Goal: Information Seeking & Learning: Learn about a topic

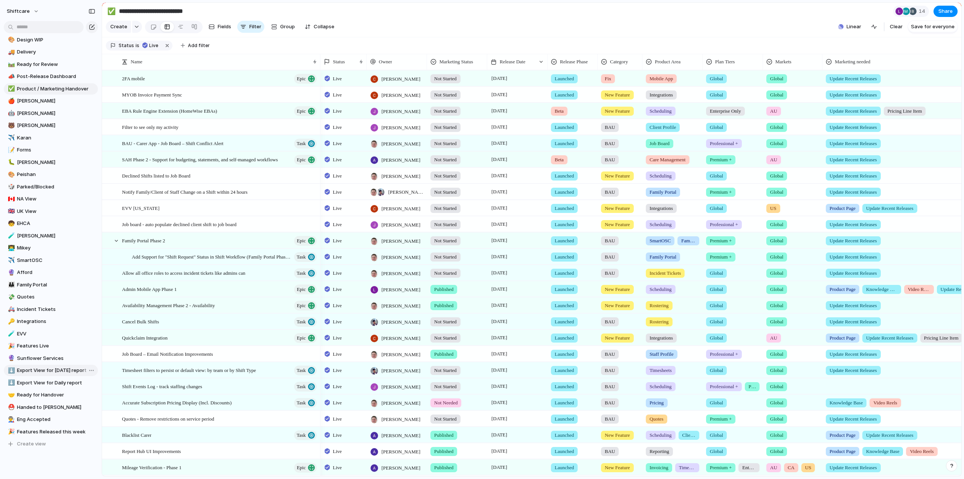
scroll to position [150, 0]
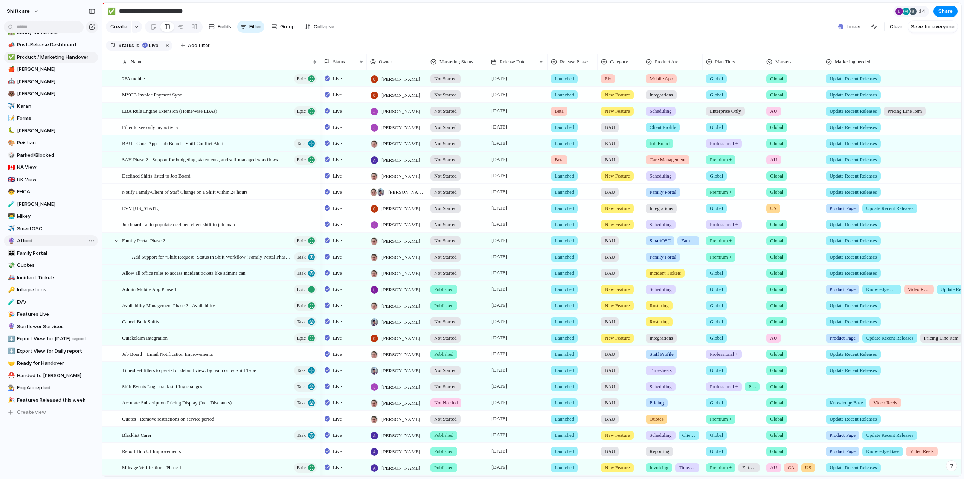
click at [26, 241] on span "Afford" at bounding box center [56, 241] width 78 height 8
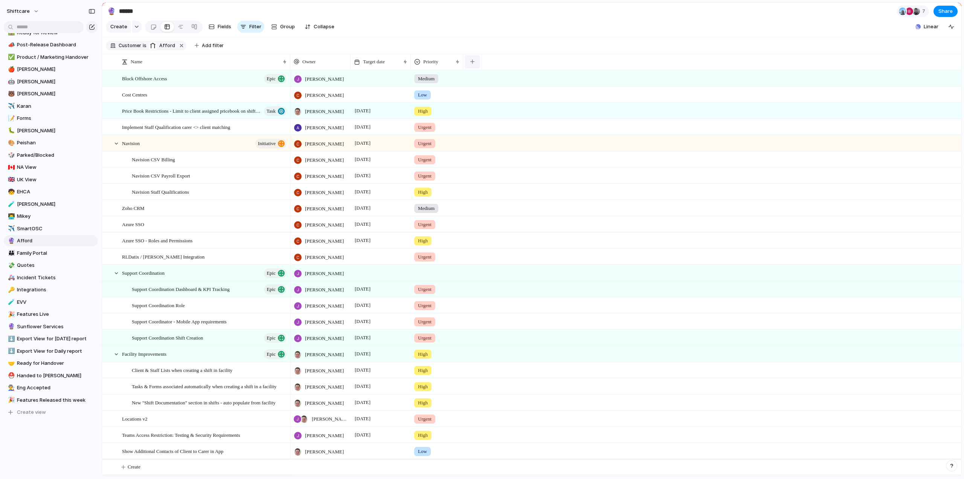
click at [474, 64] on div "button" at bounding box center [473, 62] width 4 height 4
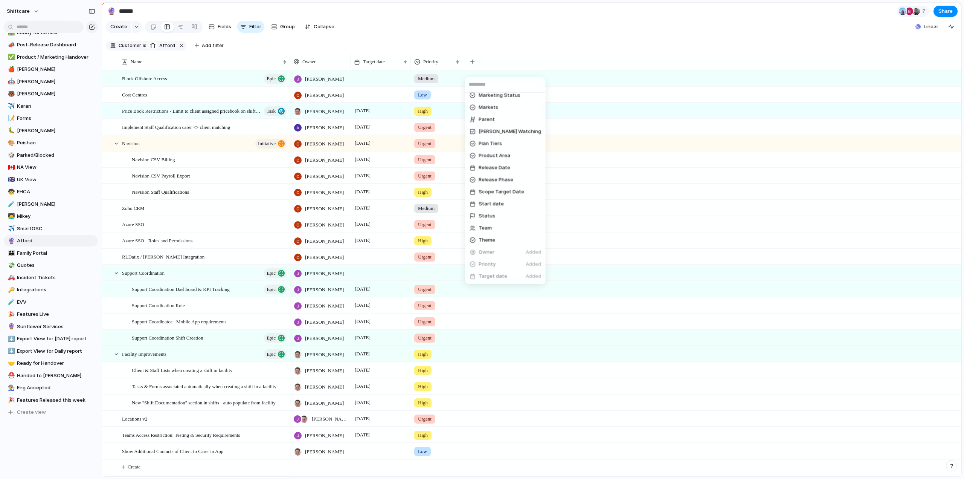
scroll to position [282, 0]
click at [490, 206] on span "Status" at bounding box center [487, 204] width 17 height 8
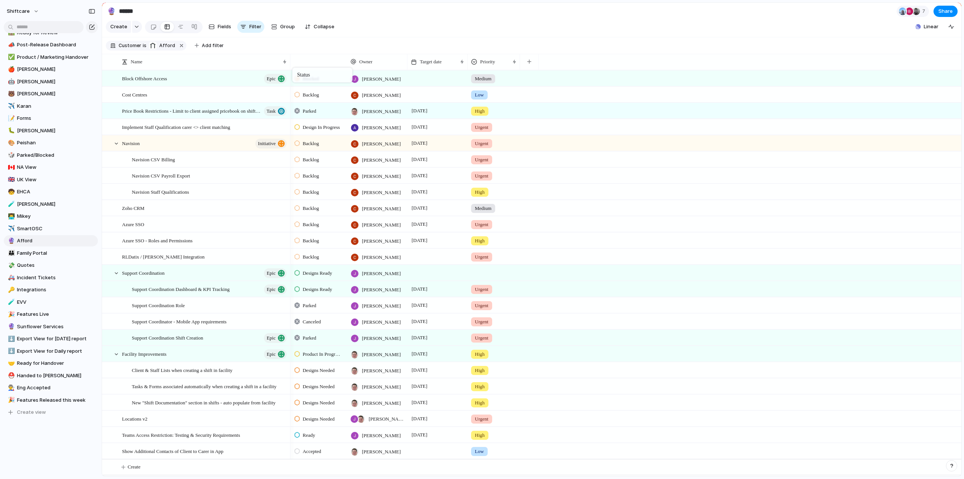
drag, startPoint x: 493, startPoint y: 67, endPoint x: 297, endPoint y: 69, distance: 195.9
click at [143, 99] on span "Cost Centres" at bounding box center [134, 94] width 25 height 9
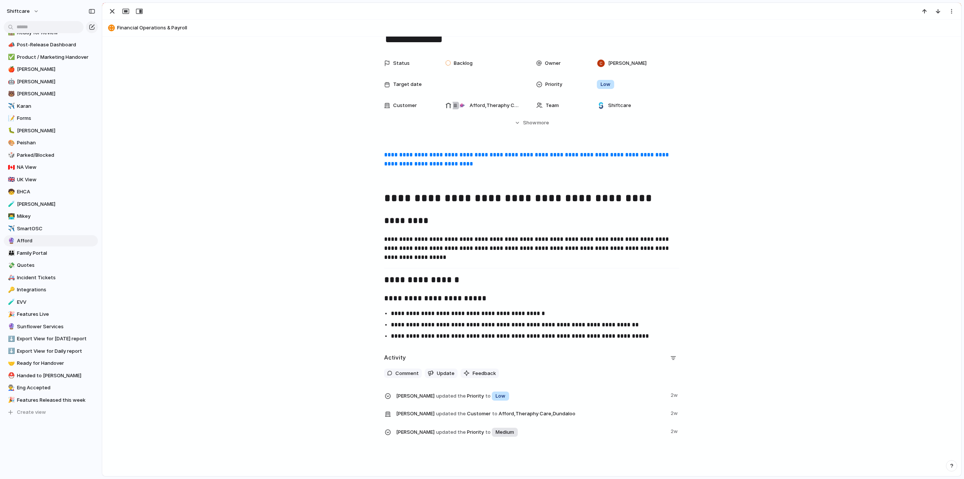
scroll to position [38, 0]
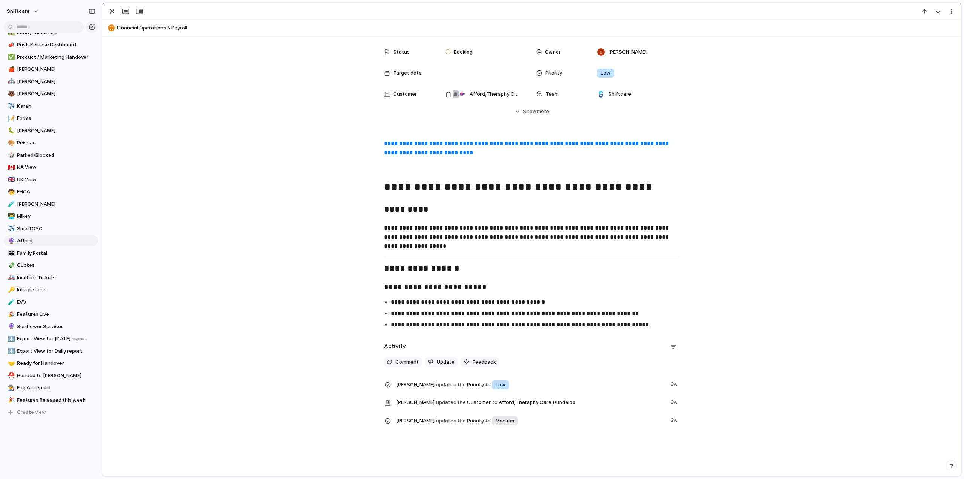
click at [460, 144] on link "**********" at bounding box center [527, 148] width 286 height 15
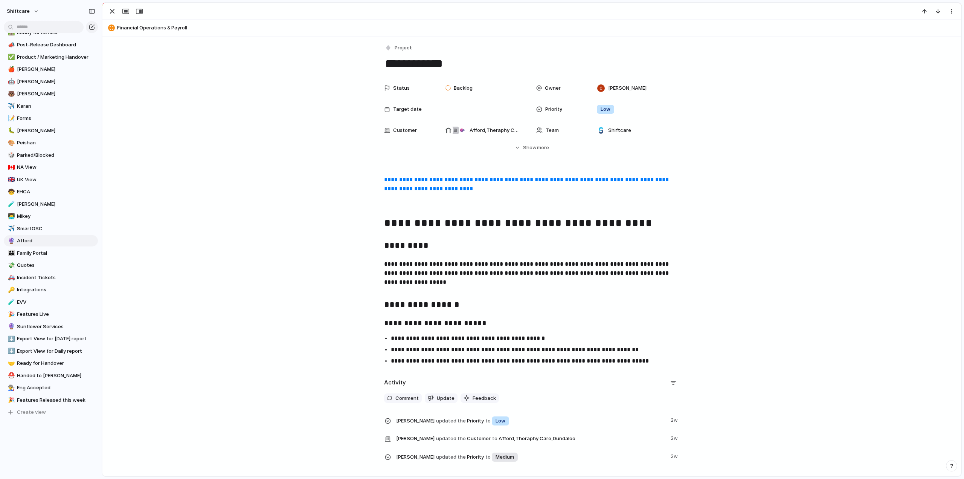
scroll to position [0, 0]
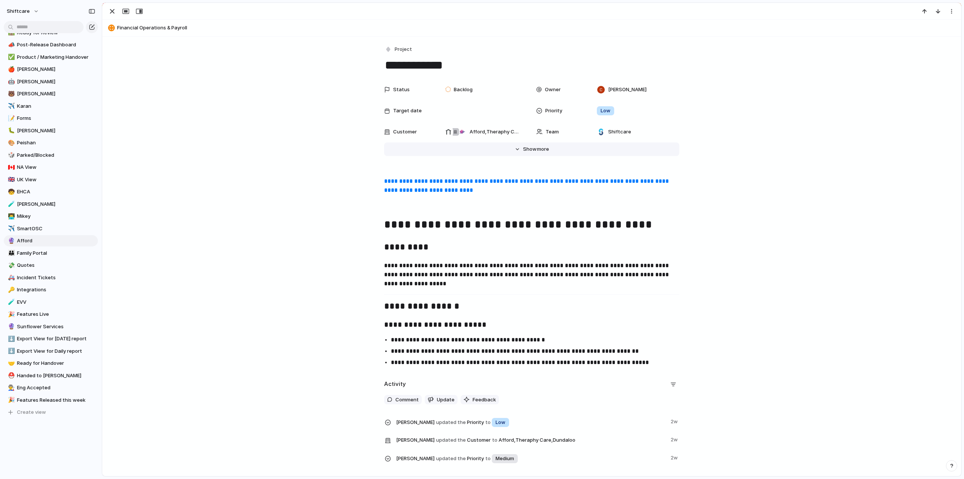
click at [519, 150] on button "Hide Show more" at bounding box center [531, 149] width 295 height 14
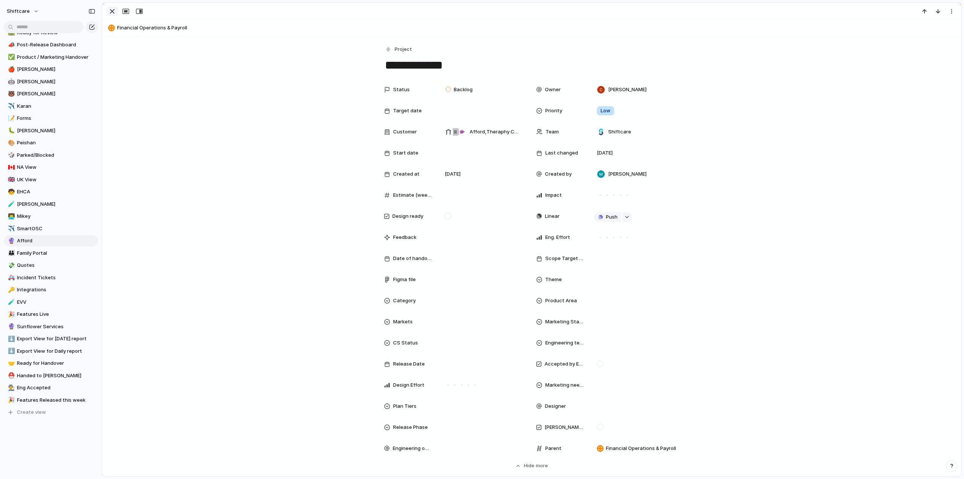
click at [110, 12] on div "button" at bounding box center [112, 11] width 9 height 9
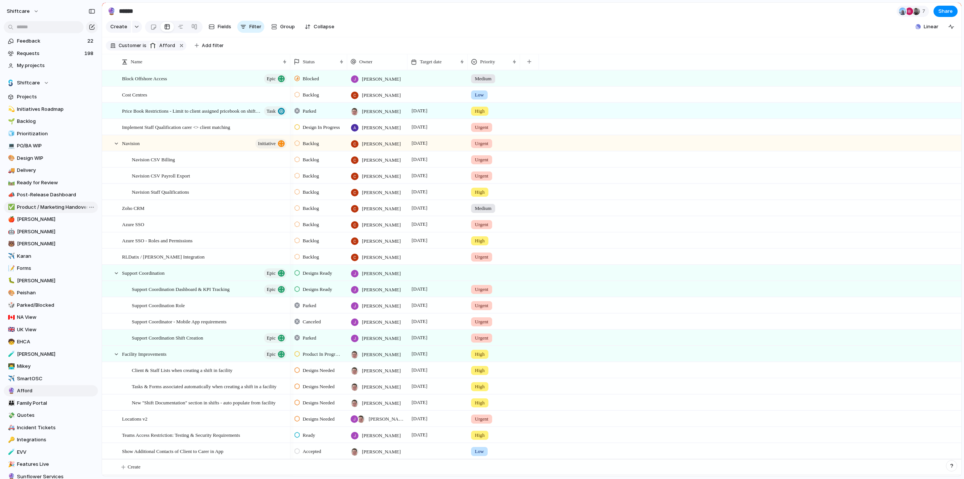
click at [36, 208] on span "Product / Marketing Handover" at bounding box center [56, 207] width 78 height 8
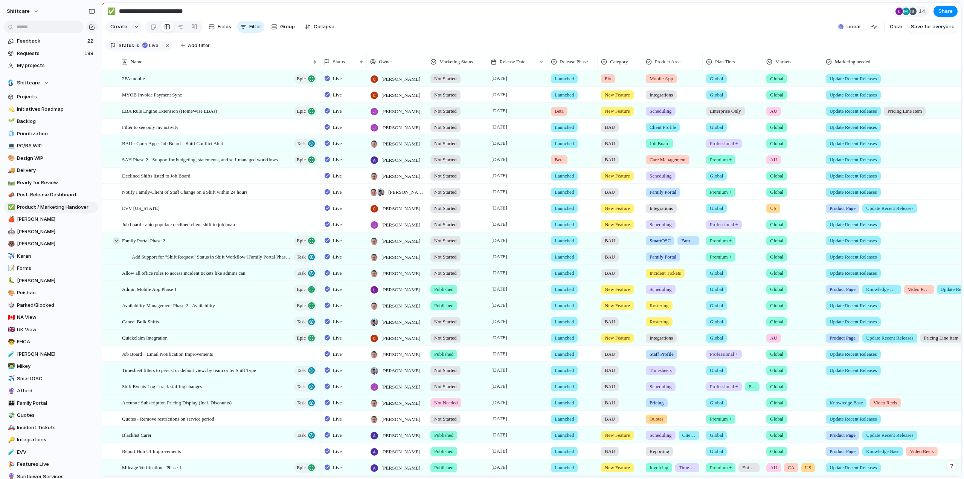
click at [116, 244] on div at bounding box center [116, 240] width 7 height 7
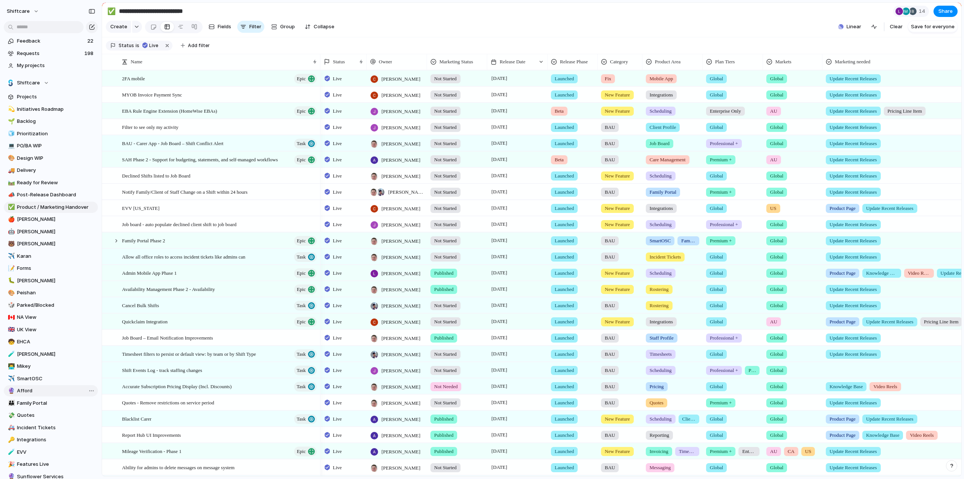
click at [34, 392] on span "Afford" at bounding box center [56, 391] width 78 height 8
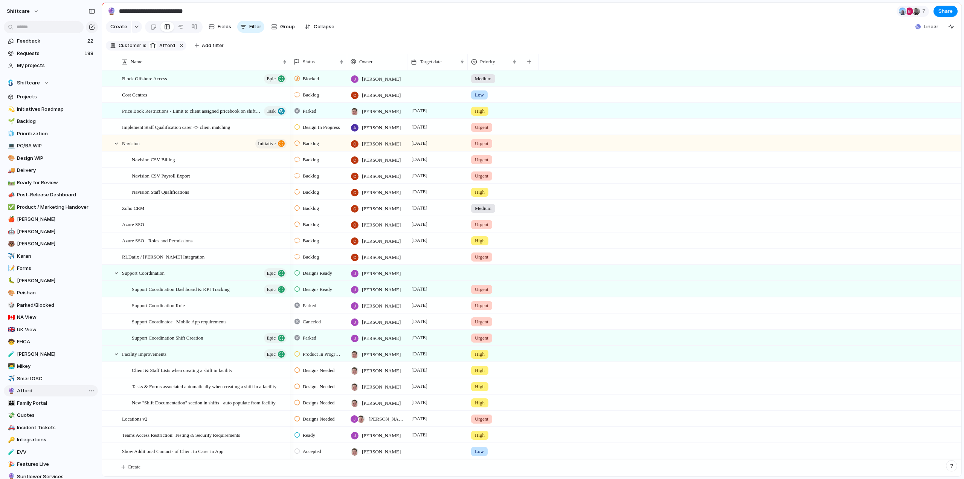
type input "******"
click at [186, 102] on div "Cost Centres" at bounding box center [205, 94] width 166 height 15
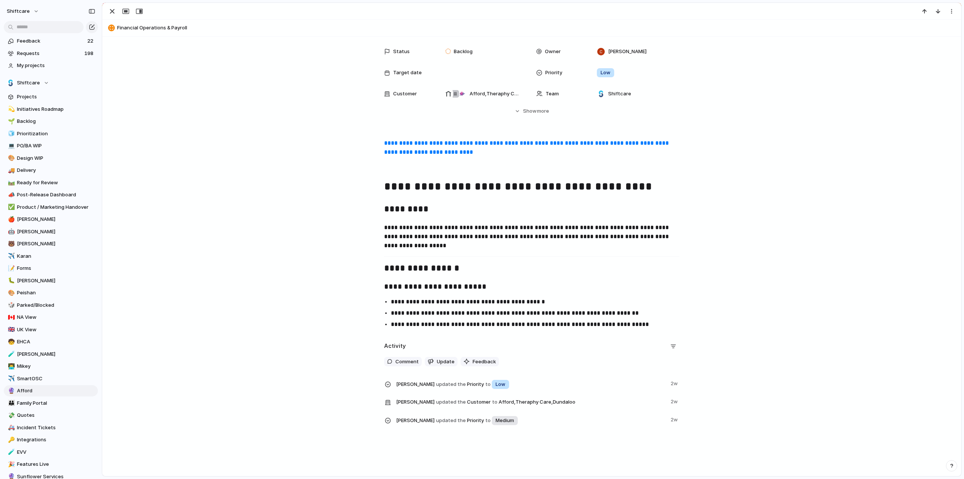
scroll to position [49, 0]
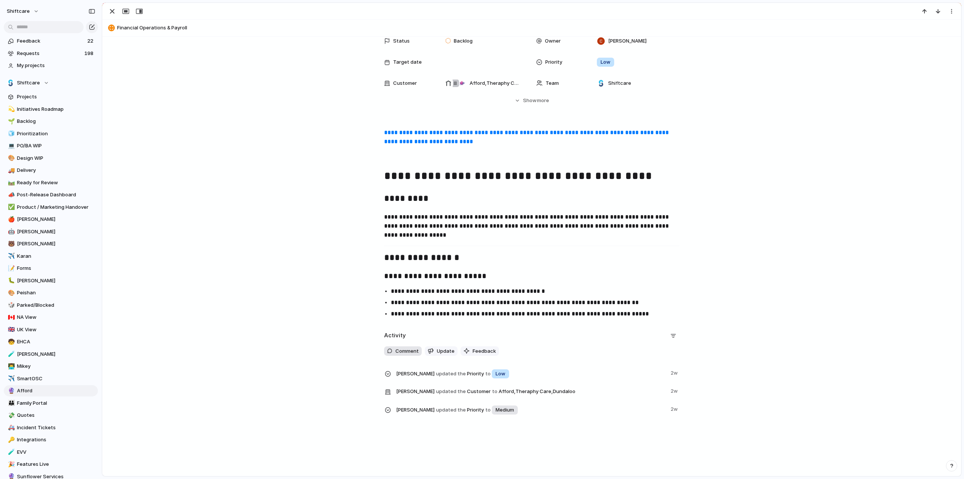
click at [400, 351] on span "Comment" at bounding box center [407, 351] width 23 height 8
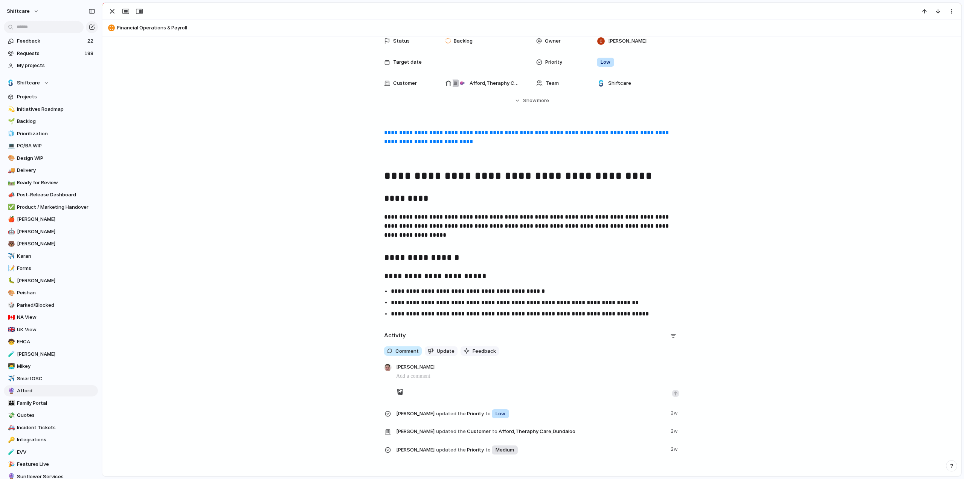
scroll to position [56, 0]
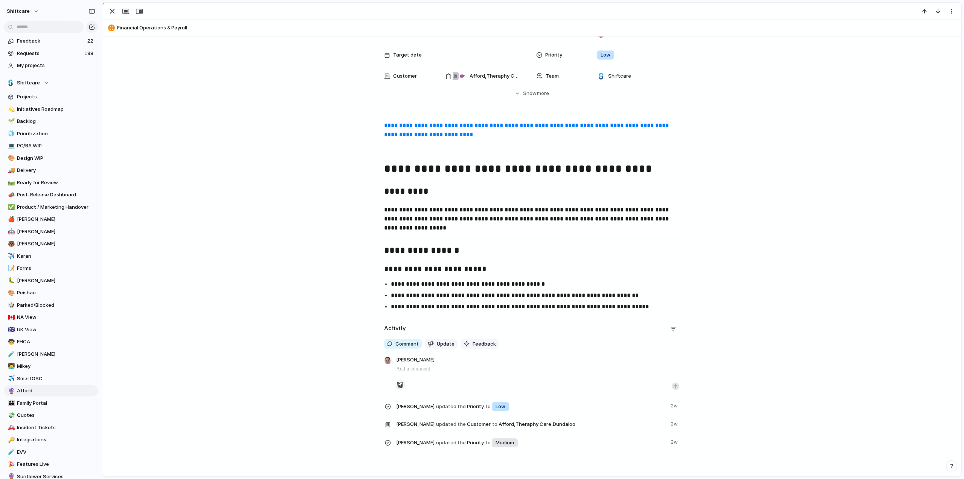
click at [399, 384] on div "button" at bounding box center [400, 385] width 6 height 6
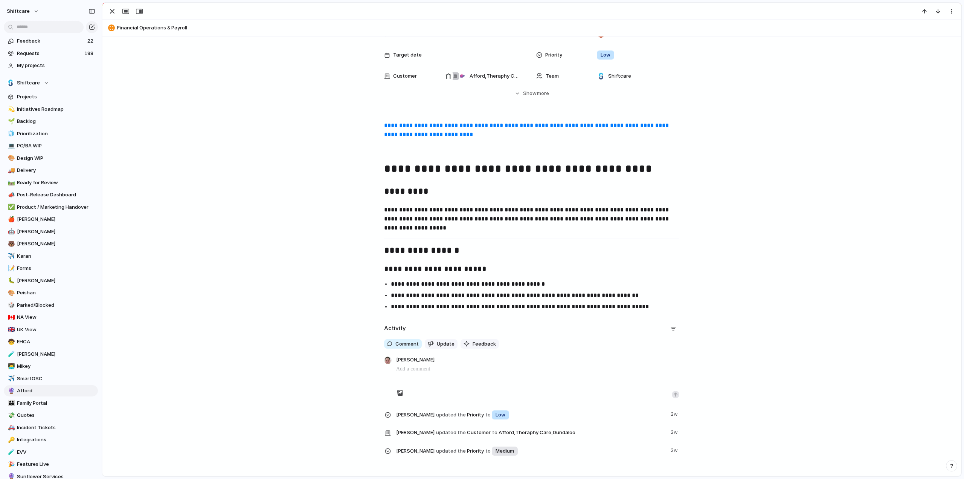
click at [461, 367] on p at bounding box center [537, 368] width 283 height 9
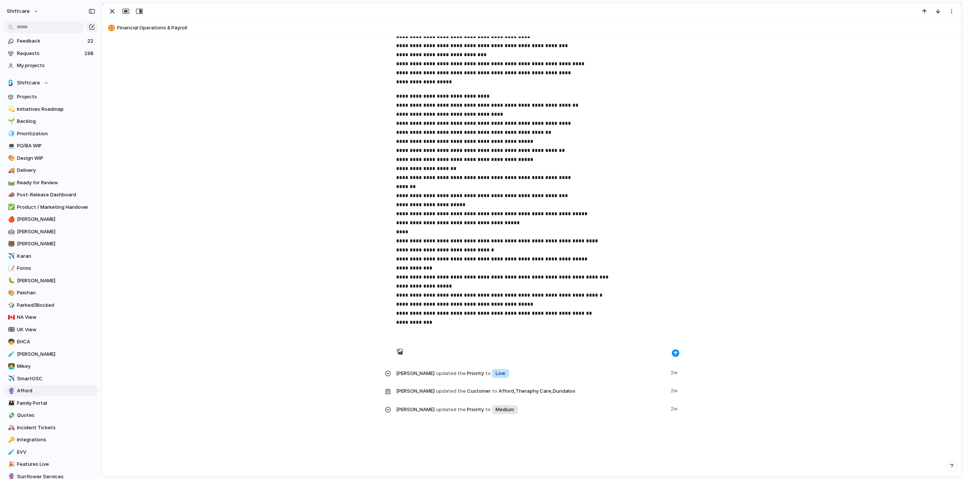
scroll to position [978, 0]
click at [674, 353] on div "button" at bounding box center [676, 353] width 5 height 5
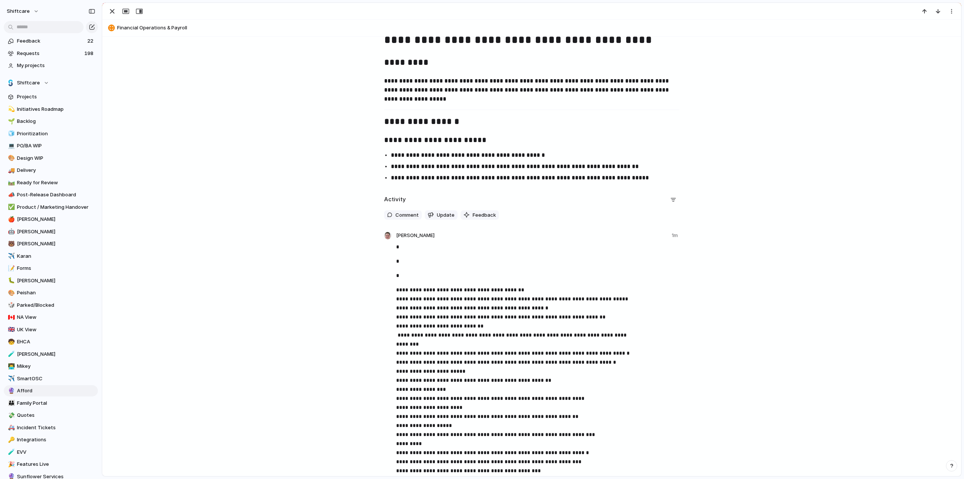
scroll to position [139, 0]
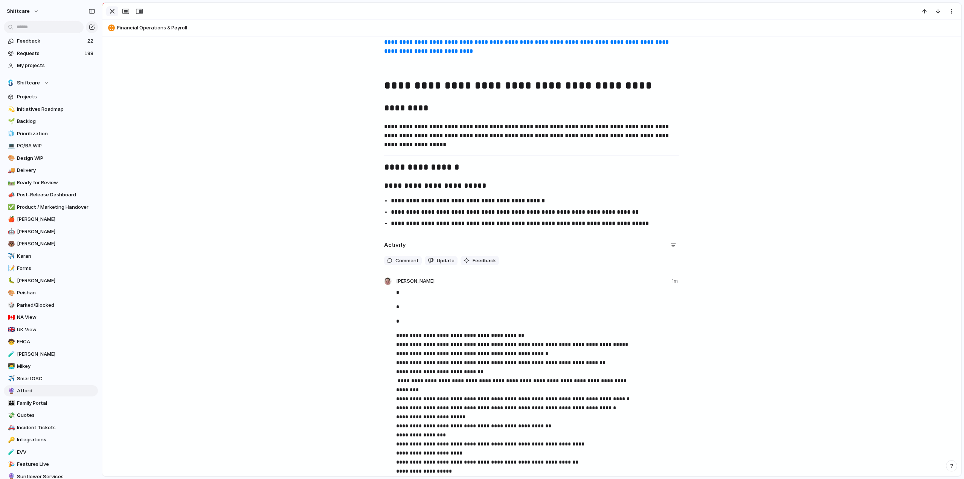
click at [112, 14] on div "button" at bounding box center [112, 11] width 9 height 9
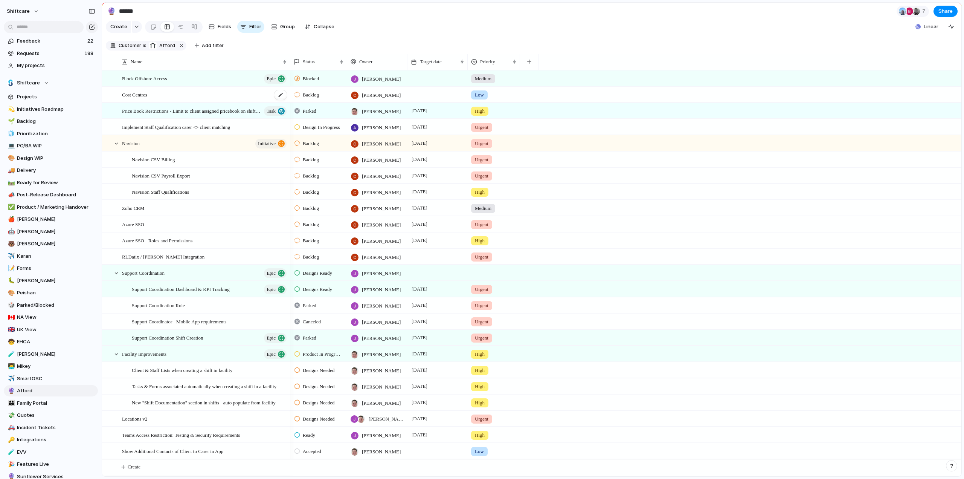
click at [221, 101] on div "Cost Centres" at bounding box center [205, 94] width 166 height 15
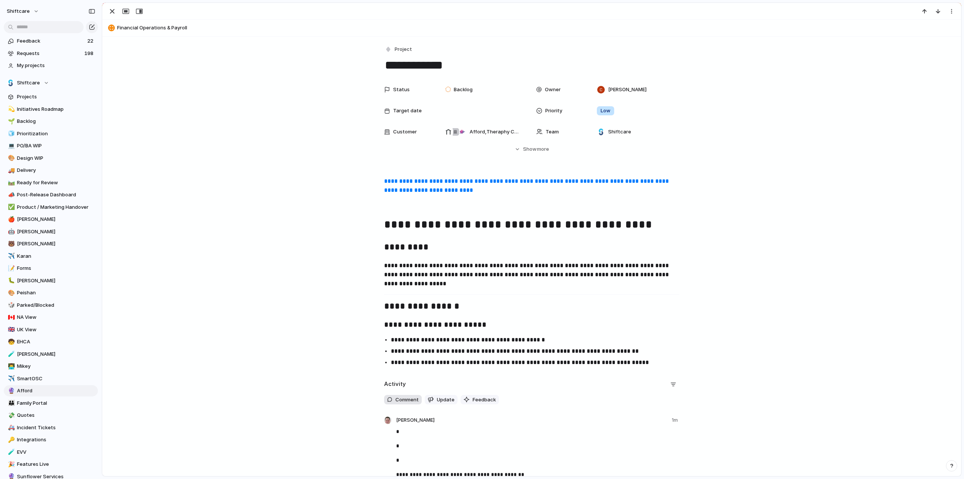
click at [400, 397] on span "Comment" at bounding box center [407, 400] width 23 height 8
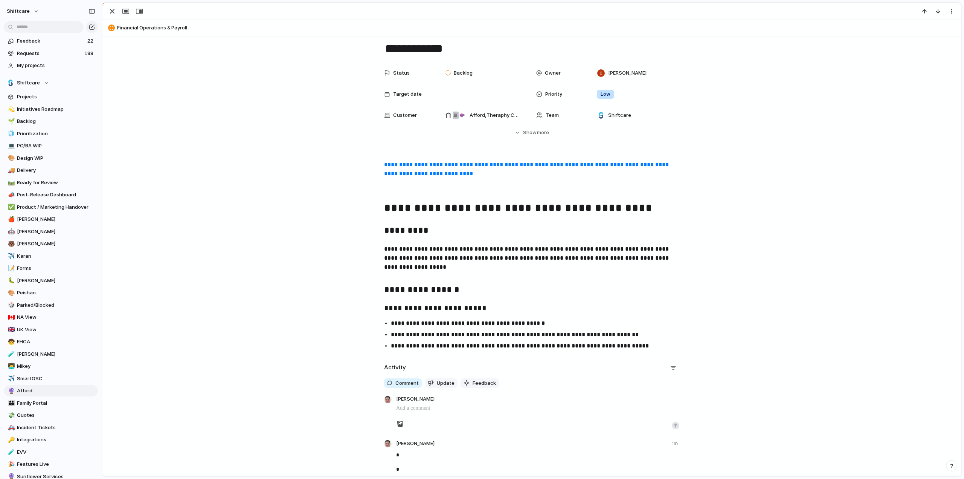
scroll to position [38, 0]
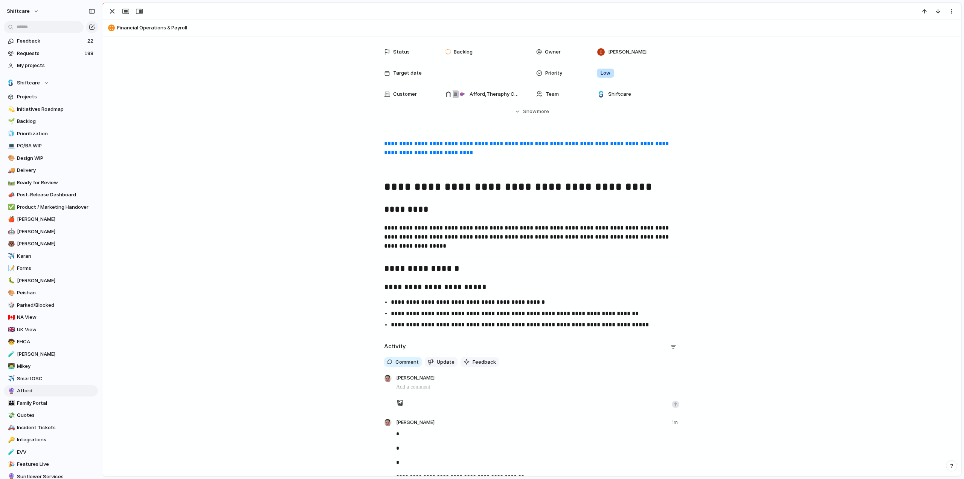
click at [403, 388] on p at bounding box center [537, 386] width 283 height 9
click at [674, 404] on div "button" at bounding box center [676, 404] width 5 height 5
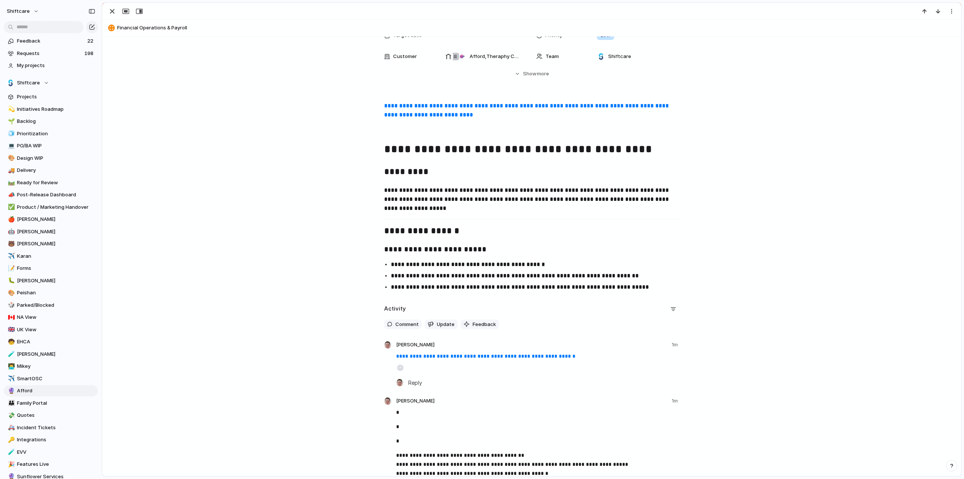
scroll to position [0, 0]
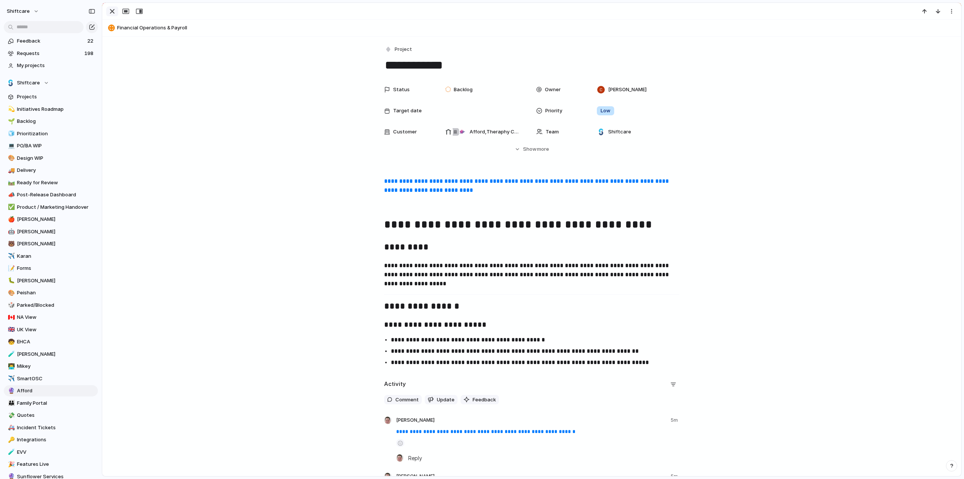
click at [111, 10] on div "button" at bounding box center [112, 11] width 9 height 9
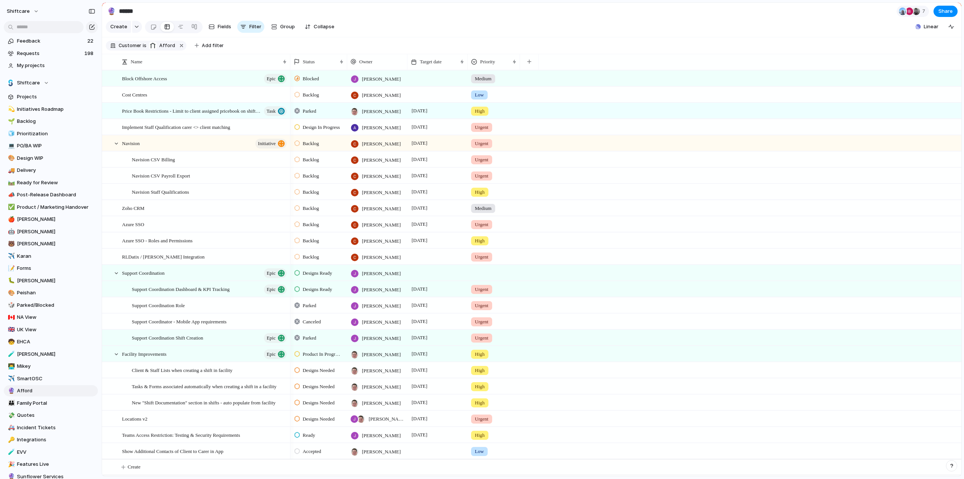
click at [374, 229] on span "[PERSON_NAME]" at bounding box center [381, 225] width 39 height 8
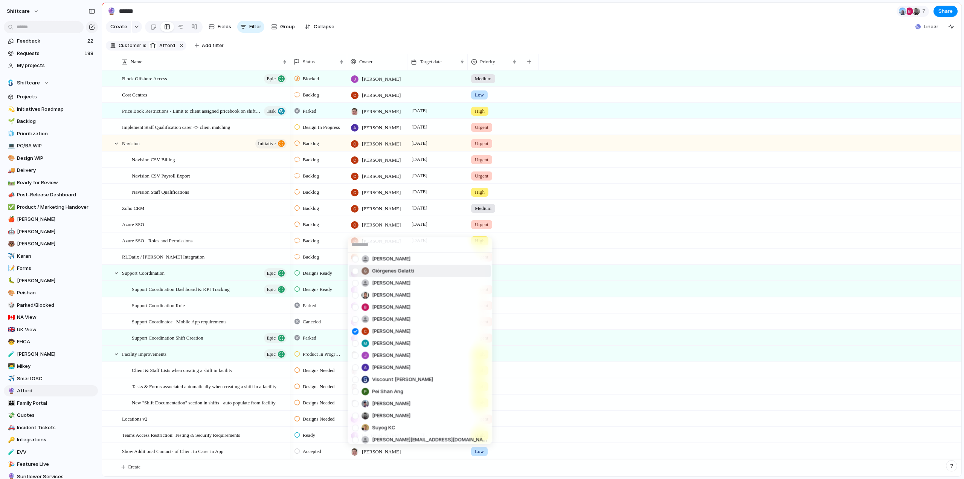
scroll to position [75, 0]
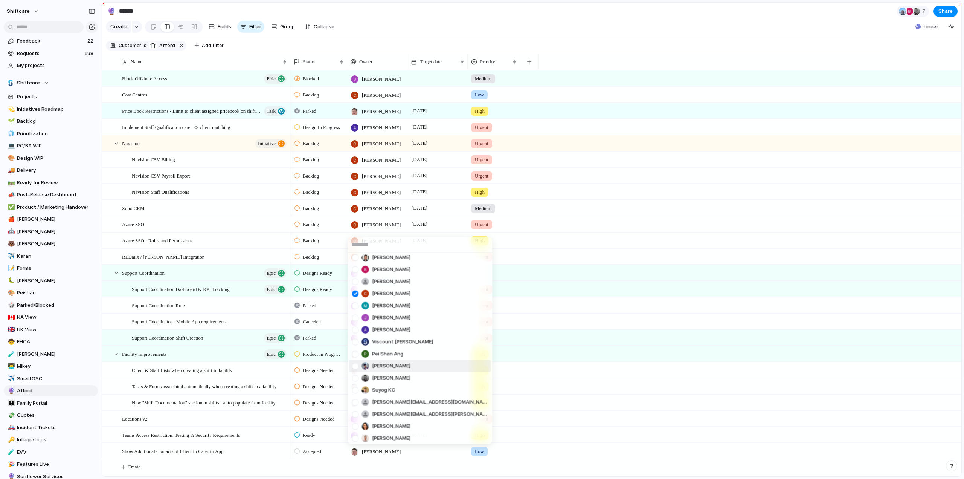
click at [354, 366] on div at bounding box center [355, 365] width 13 height 13
click at [364, 226] on div "[PERSON_NAME] [PERSON_NAME] [PERSON_NAME] He Giórgenes [PERSON_NAME] [PERSON_NA…" at bounding box center [482, 239] width 964 height 479
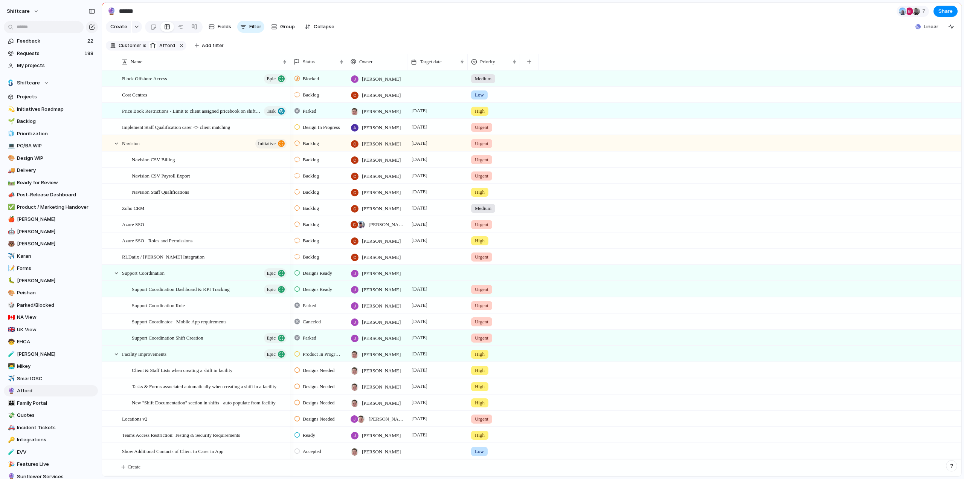
click at [383, 244] on span "[PERSON_NAME]" at bounding box center [381, 241] width 39 height 8
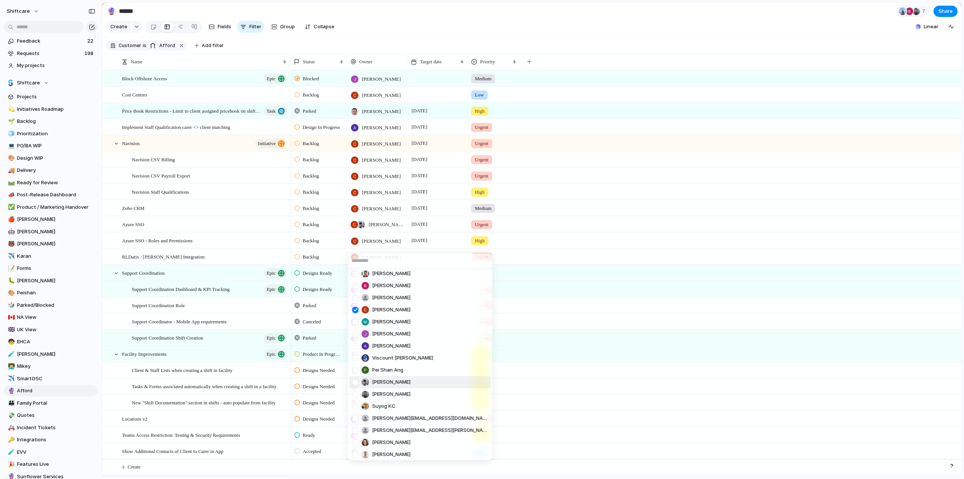
click at [356, 381] on div at bounding box center [355, 382] width 13 height 13
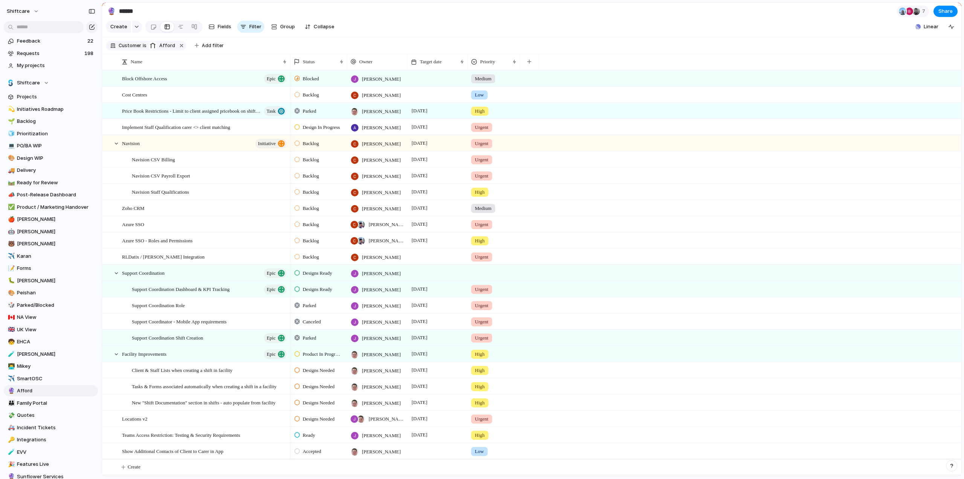
click at [245, 205] on div "[PERSON_NAME] [PERSON_NAME] [PERSON_NAME] He Giórgenes [PERSON_NAME] [PERSON_NA…" at bounding box center [482, 239] width 964 height 479
click at [313, 163] on span "Backlog" at bounding box center [311, 160] width 16 height 8
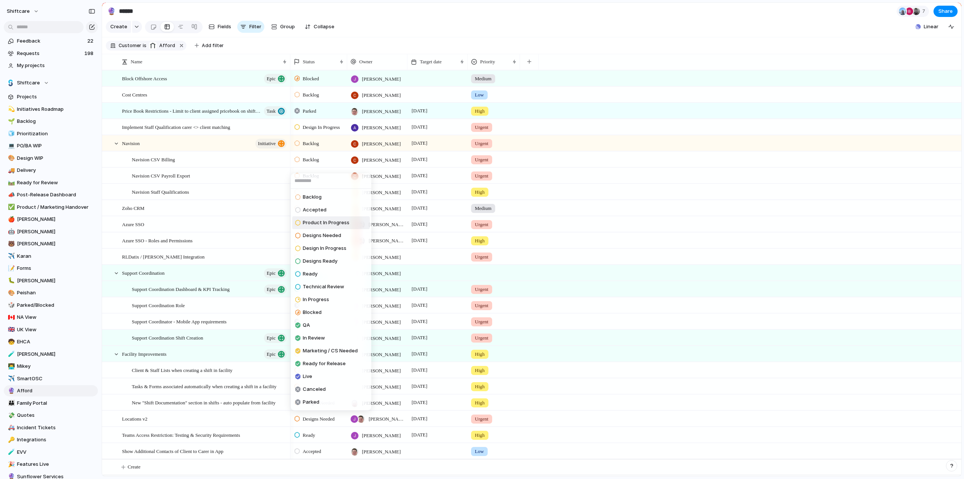
click at [310, 221] on span "Product In Progress" at bounding box center [326, 223] width 47 height 8
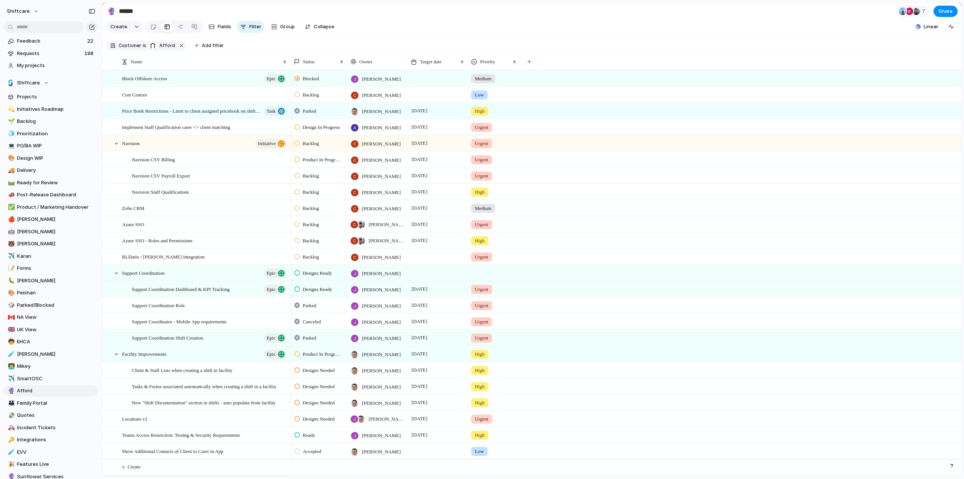
click at [313, 180] on span "Backlog" at bounding box center [311, 176] width 16 height 8
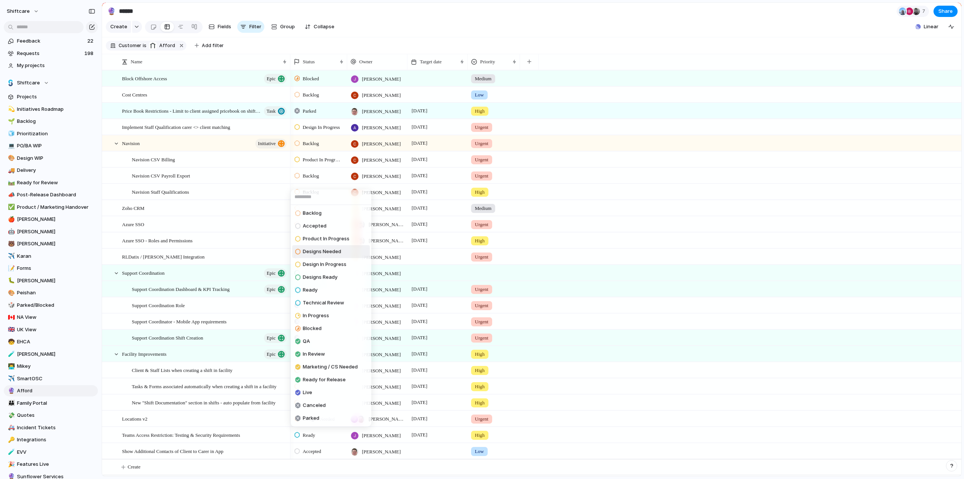
click at [314, 238] on span "Product In Progress" at bounding box center [326, 239] width 47 height 8
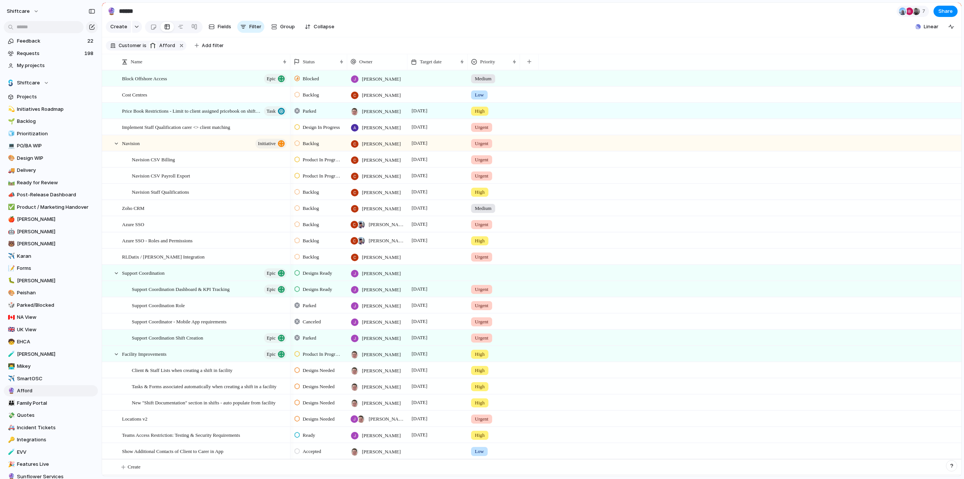
click at [315, 196] on span "Backlog" at bounding box center [311, 192] width 16 height 8
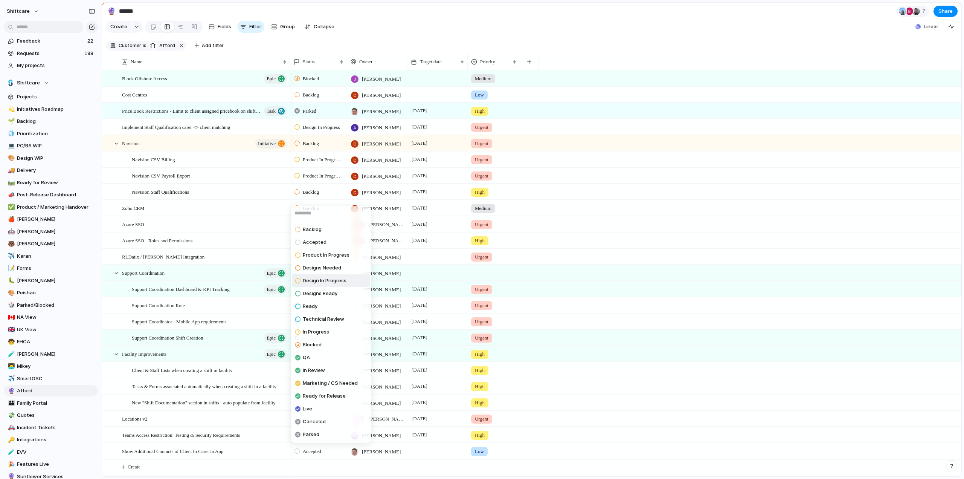
click at [321, 280] on span "Design In Progress" at bounding box center [325, 281] width 44 height 8
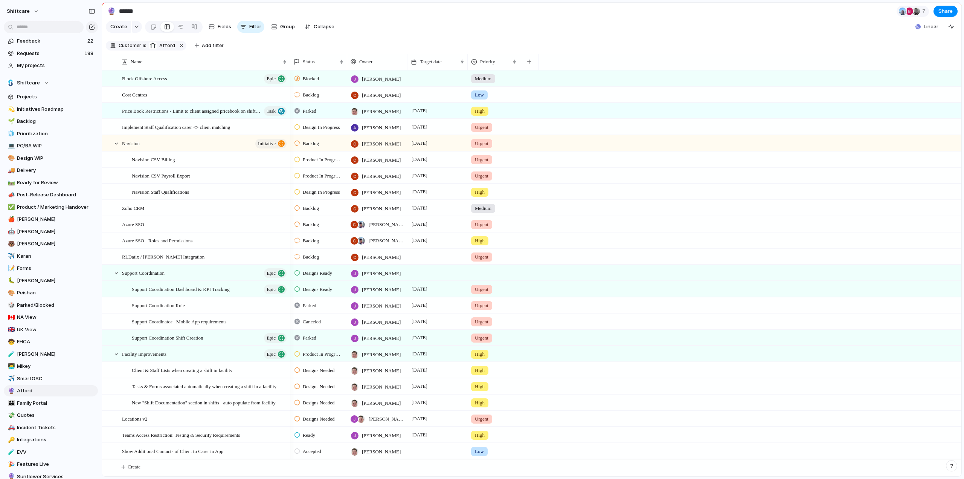
click at [312, 197] on div "Design In Progress" at bounding box center [319, 190] width 56 height 13
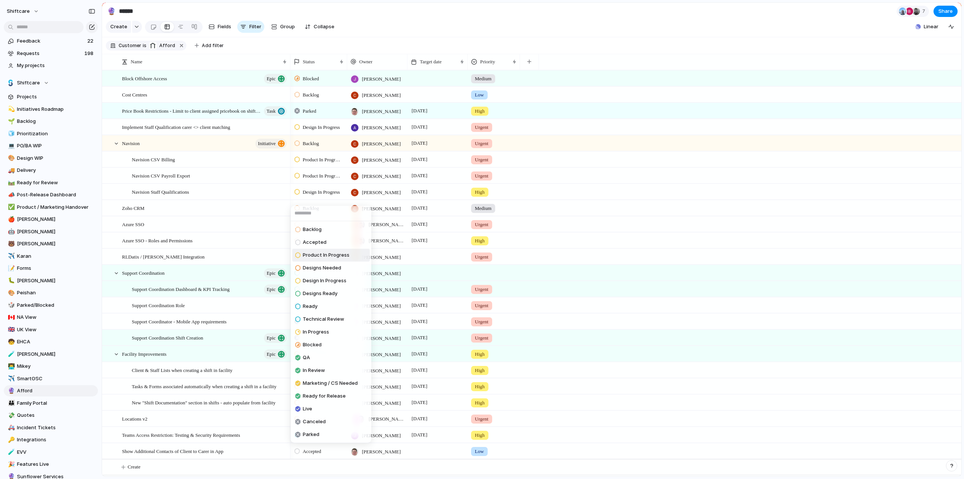
drag, startPoint x: 313, startPoint y: 252, endPoint x: 295, endPoint y: 210, distance: 45.8
click at [313, 252] on span "Product In Progress" at bounding box center [326, 255] width 47 height 8
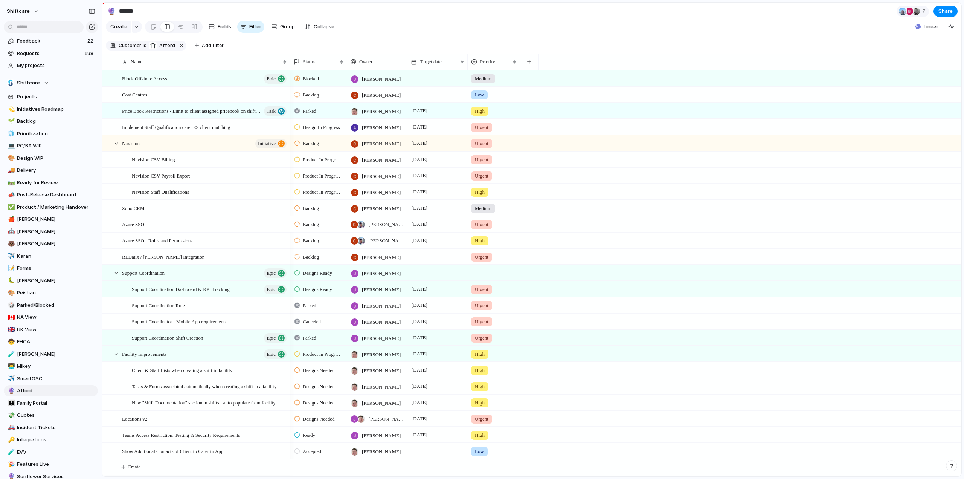
click at [312, 228] on span "Backlog" at bounding box center [311, 225] width 16 height 8
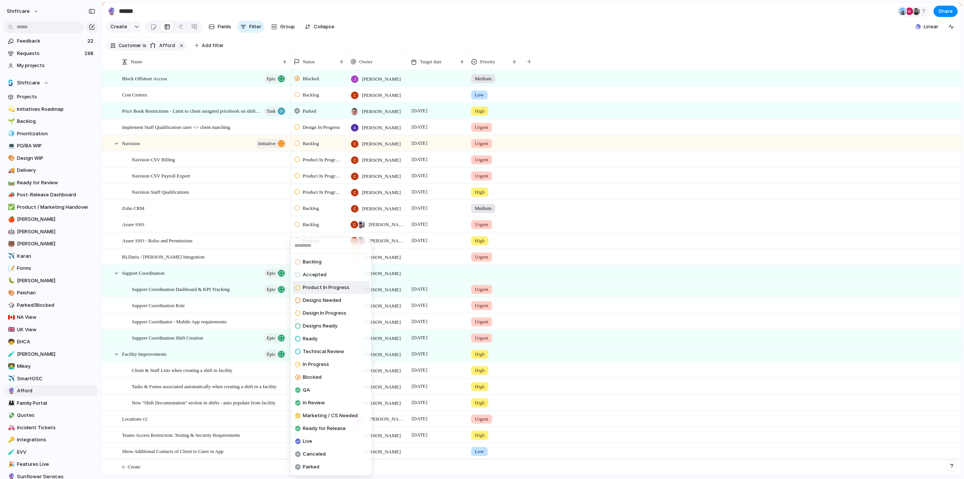
click at [317, 287] on span "Product In Progress" at bounding box center [326, 288] width 47 height 8
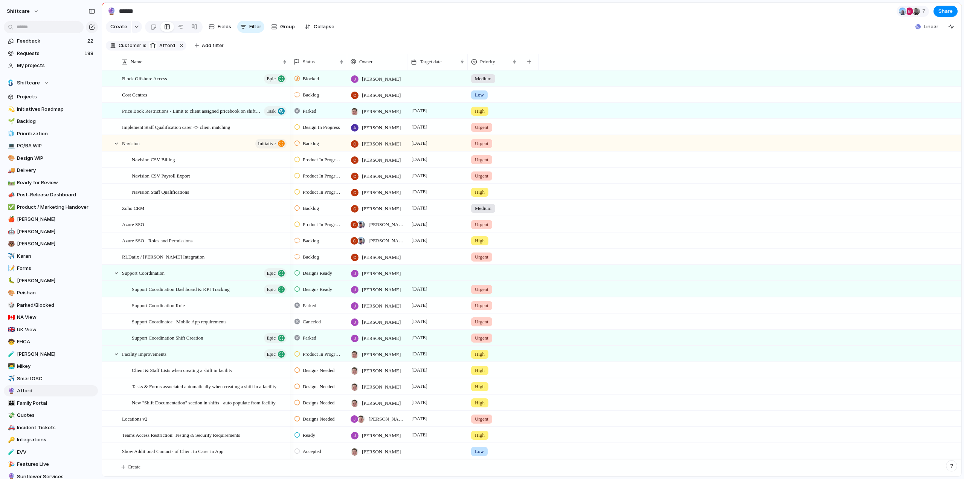
click at [319, 244] on span "Backlog" at bounding box center [311, 241] width 16 height 8
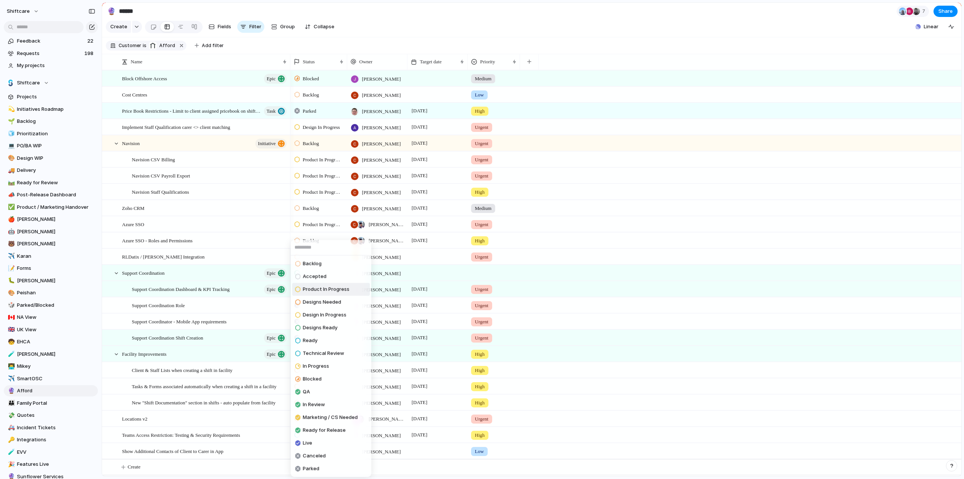
click at [325, 289] on span "Product In Progress" at bounding box center [326, 290] width 47 height 8
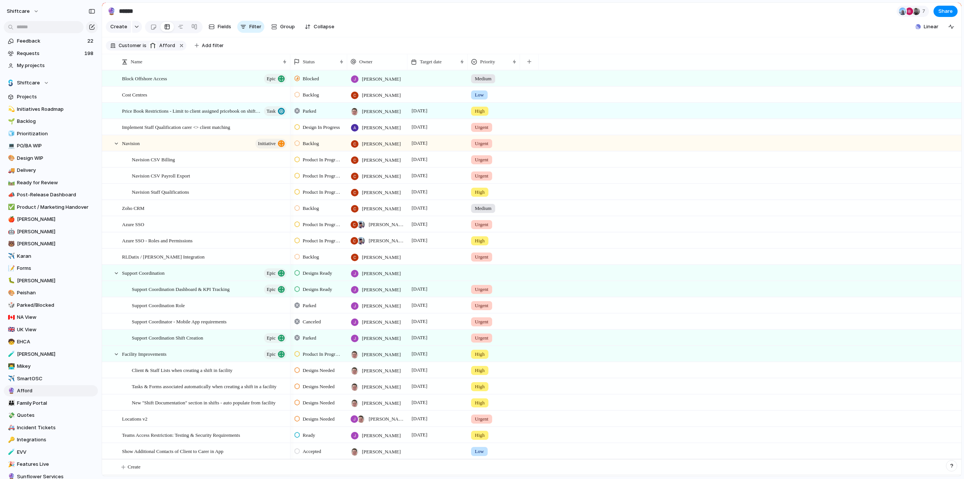
click at [319, 244] on span "Product In Progress" at bounding box center [322, 241] width 38 height 8
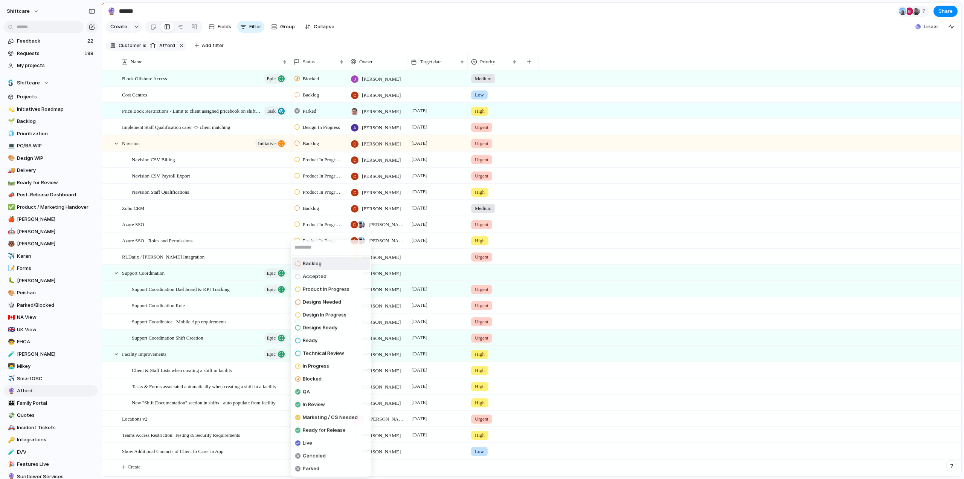
click at [315, 255] on ul "Backlog Accepted Product In Progress Designs Needed Design In Progress Designs …" at bounding box center [331, 366] width 81 height 222
click at [316, 263] on span "Backlog" at bounding box center [312, 264] width 19 height 8
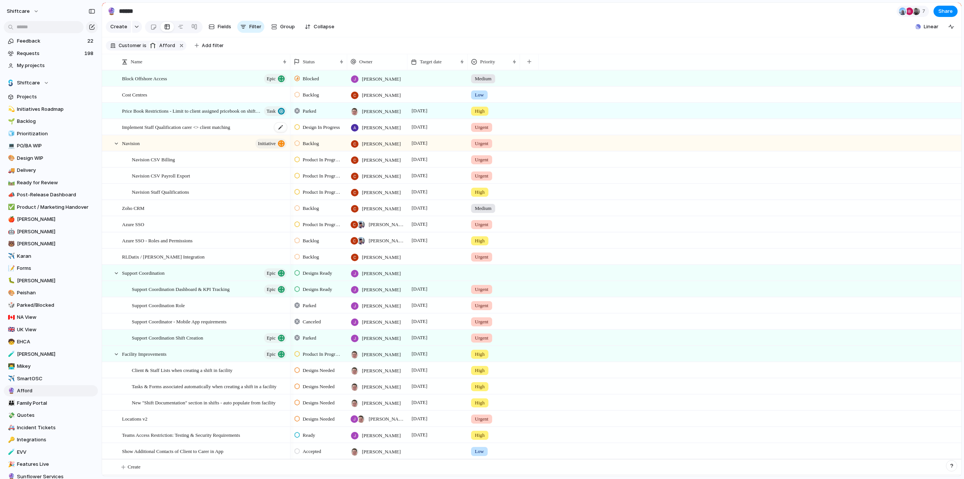
click at [167, 131] on span "Implement Staff Qualification carer <> client matching" at bounding box center [176, 126] width 108 height 9
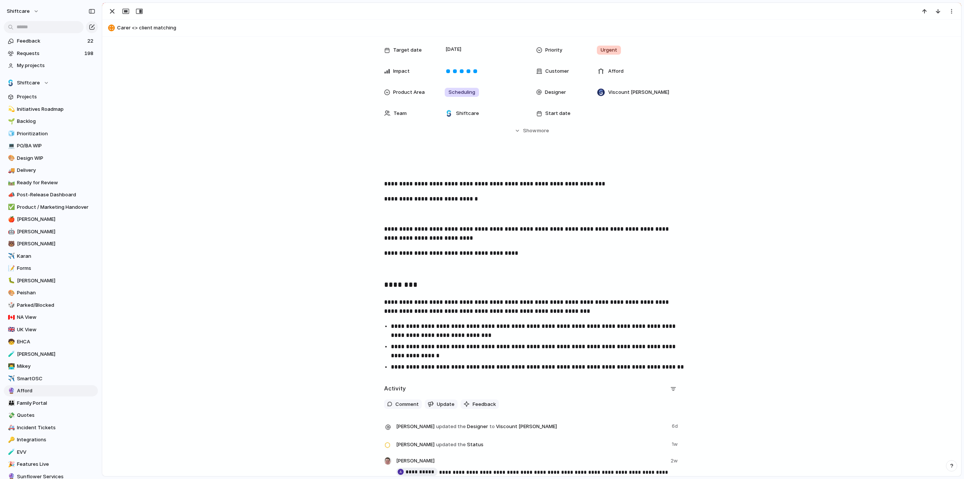
scroll to position [226, 0]
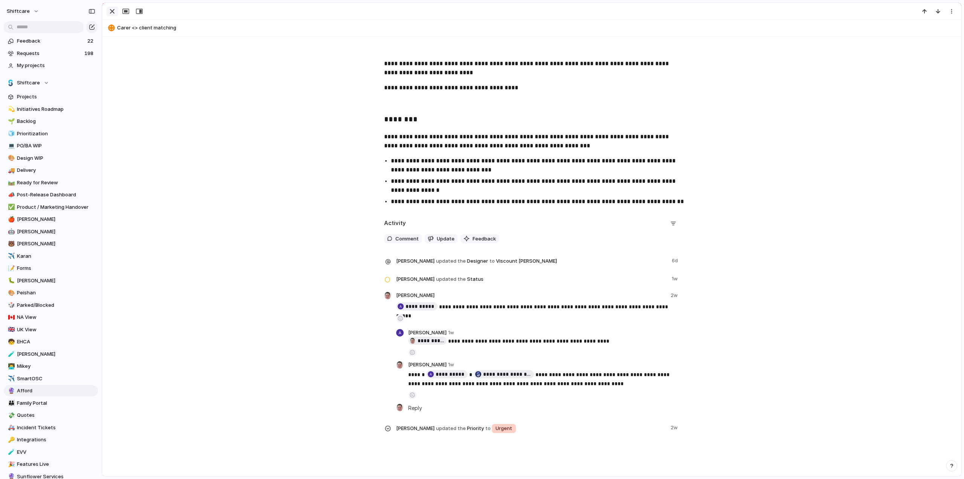
click at [112, 12] on div "button" at bounding box center [112, 11] width 9 height 9
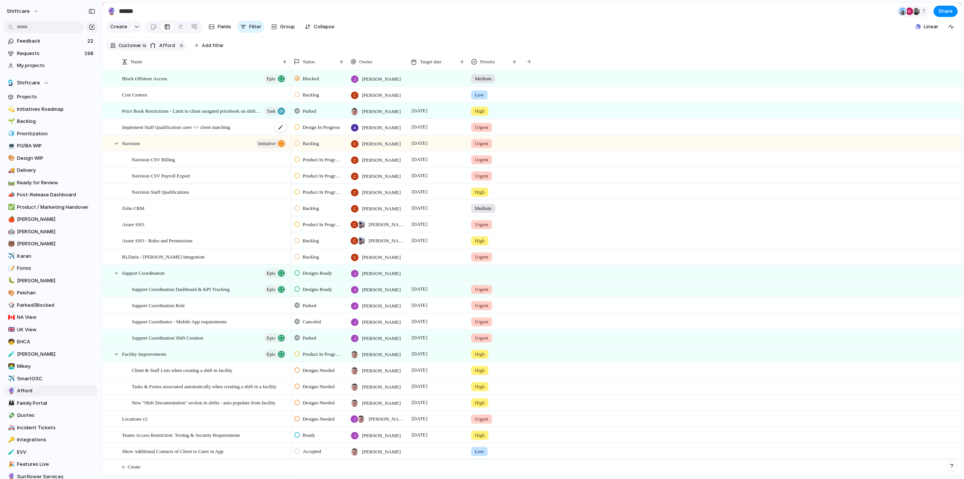
click at [167, 131] on span "Implement Staff Qualification carer <> client matching" at bounding box center [176, 126] width 108 height 9
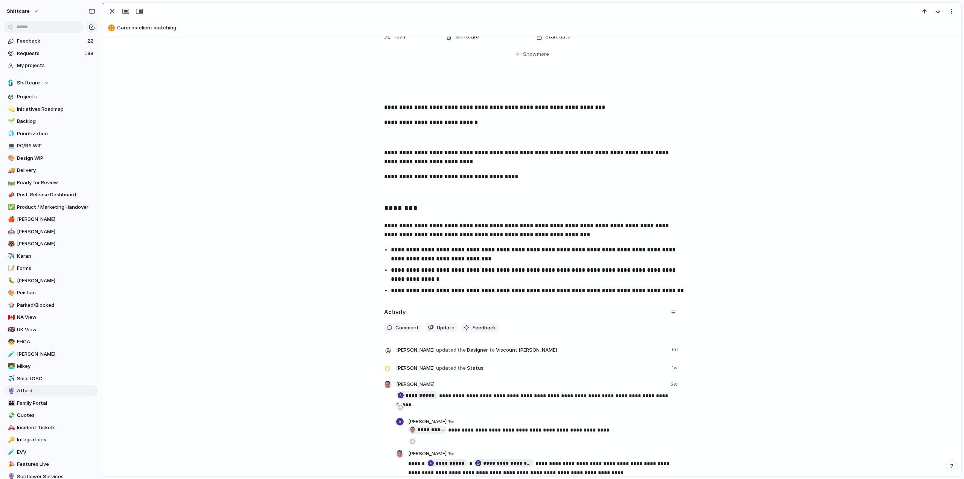
scroll to position [188, 0]
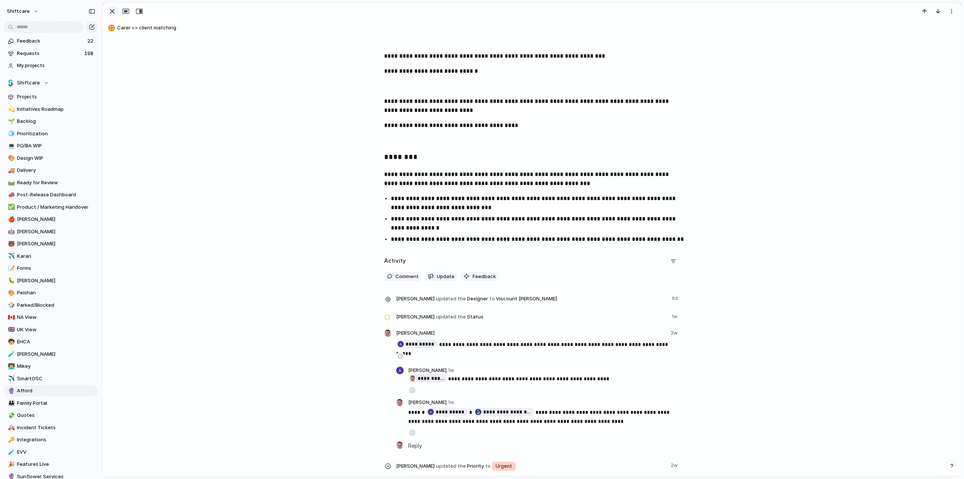
click at [110, 12] on div "button" at bounding box center [112, 11] width 9 height 9
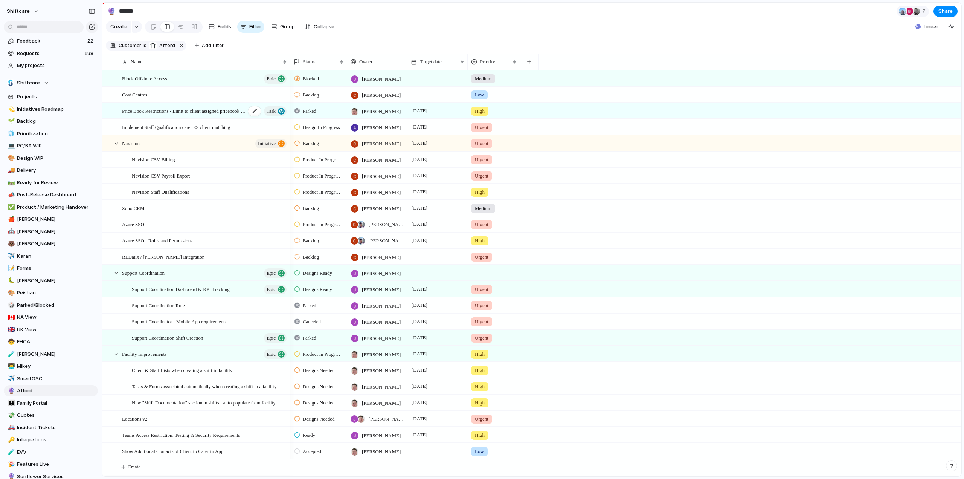
click at [154, 115] on span "Price Book Restrictions - Limit to client assigned pricebook on shift creation" at bounding box center [184, 110] width 124 height 9
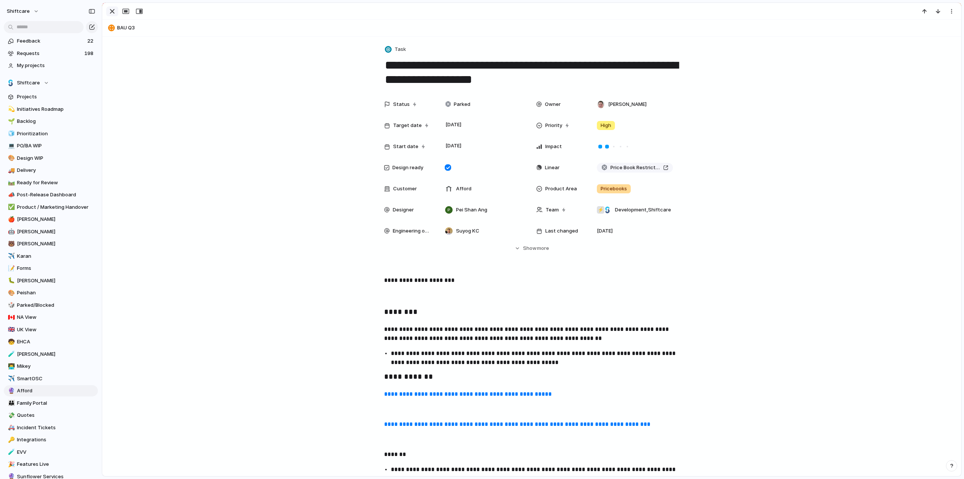
click at [112, 11] on div "button" at bounding box center [112, 11] width 9 height 9
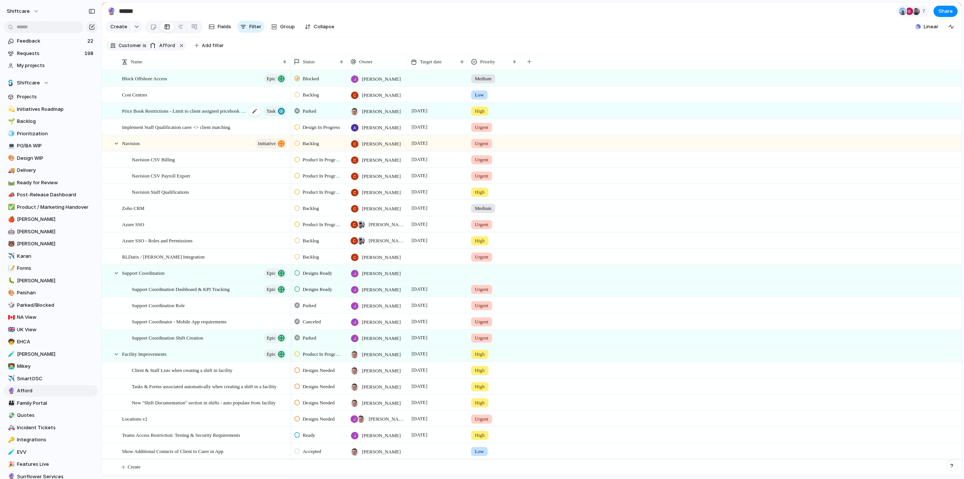
click at [197, 115] on span "Price Book Restrictions - Limit to client assigned pricebook on shift creation" at bounding box center [184, 110] width 124 height 9
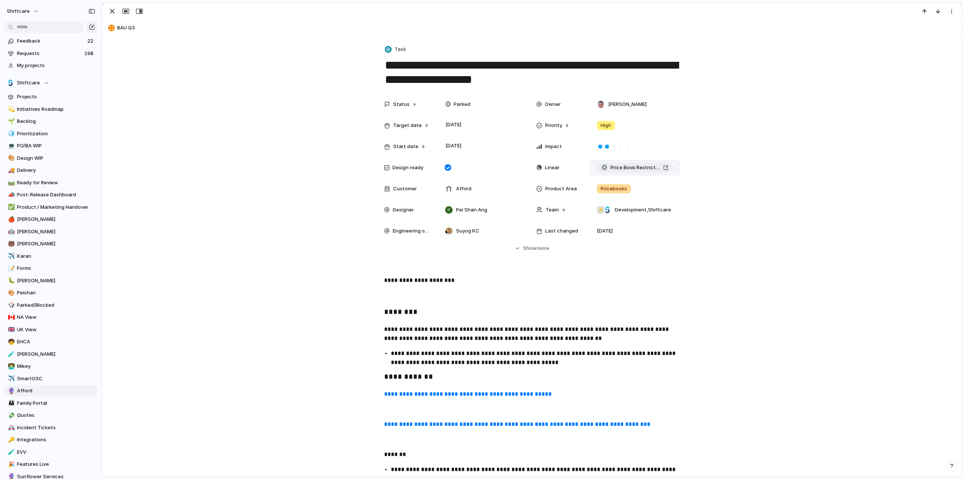
click at [632, 168] on span "Price Book Restrictions - Limit to client assigned pricebook on shift creation" at bounding box center [636, 168] width 50 height 8
click at [114, 10] on div "button" at bounding box center [112, 11] width 9 height 9
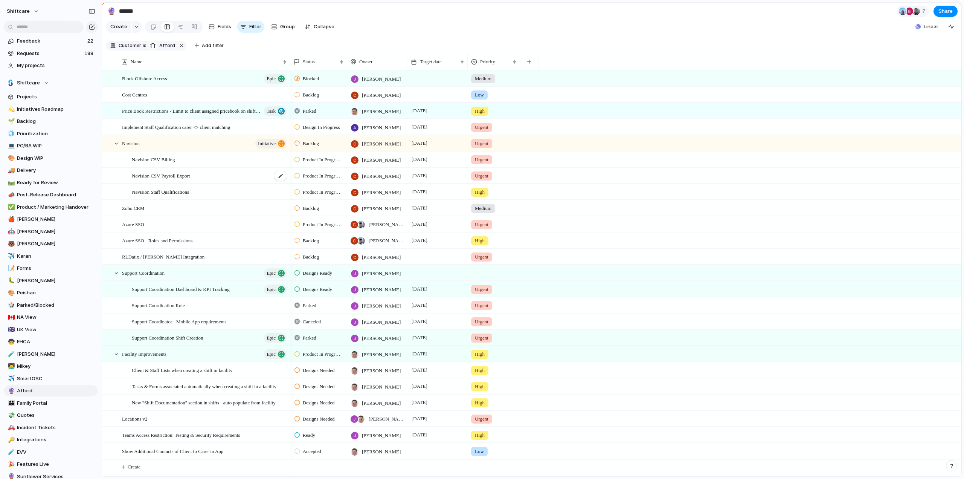
scroll to position [5, 0]
click at [208, 370] on span "Client & Staff Lists when creating a shift in facility" at bounding box center [182, 369] width 101 height 9
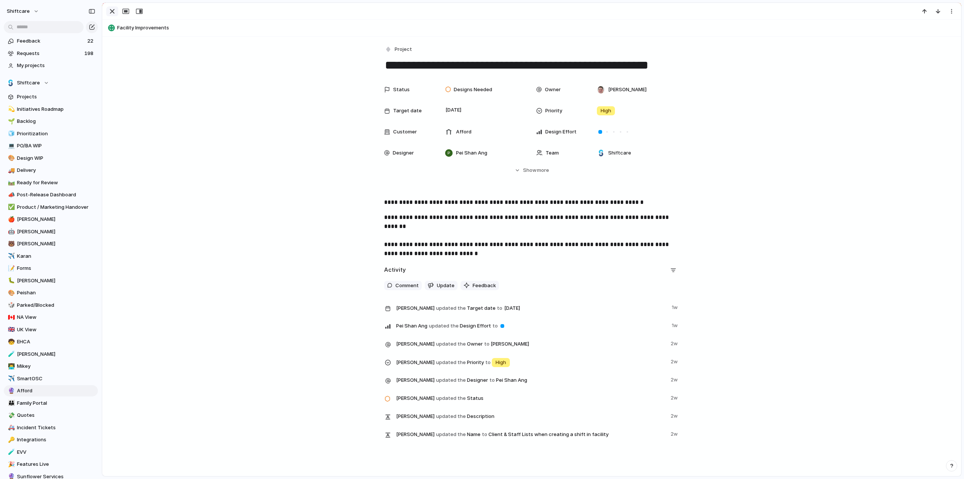
click at [112, 10] on div "button" at bounding box center [112, 11] width 9 height 9
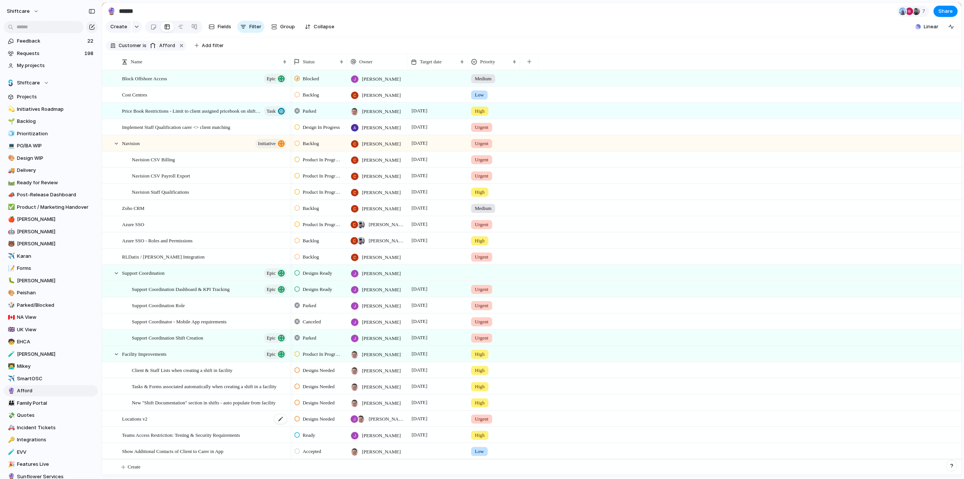
click at [138, 419] on span "Locations v2" at bounding box center [135, 418] width 26 height 9
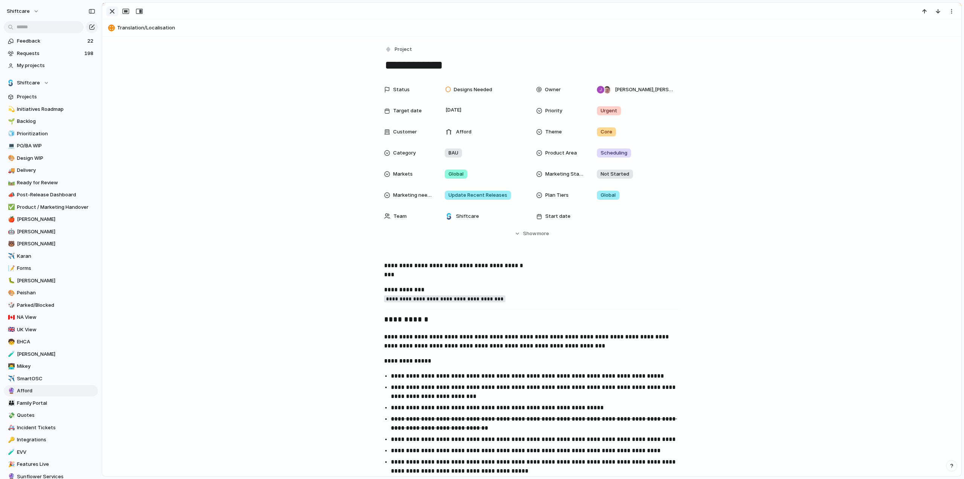
click at [112, 11] on div "button" at bounding box center [112, 11] width 9 height 9
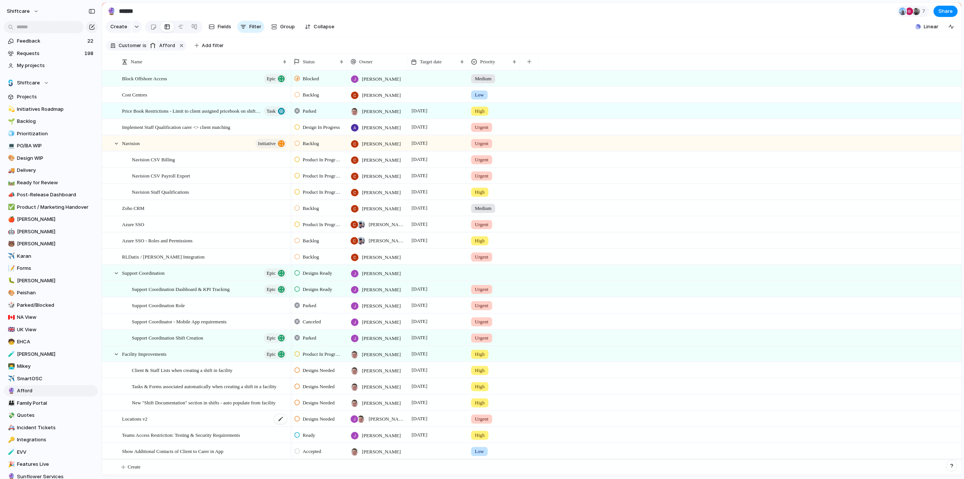
click at [148, 421] on span "Locations v2" at bounding box center [135, 418] width 26 height 9
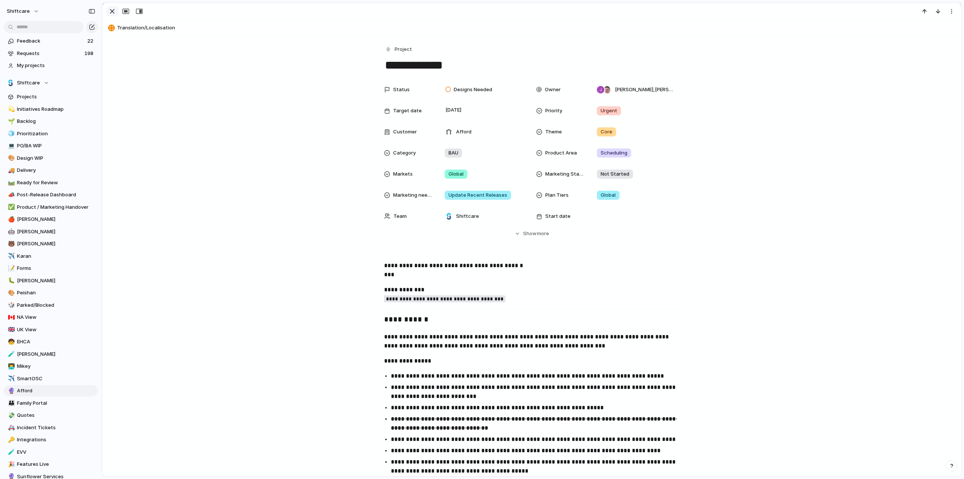
click at [111, 9] on div "button" at bounding box center [112, 11] width 9 height 9
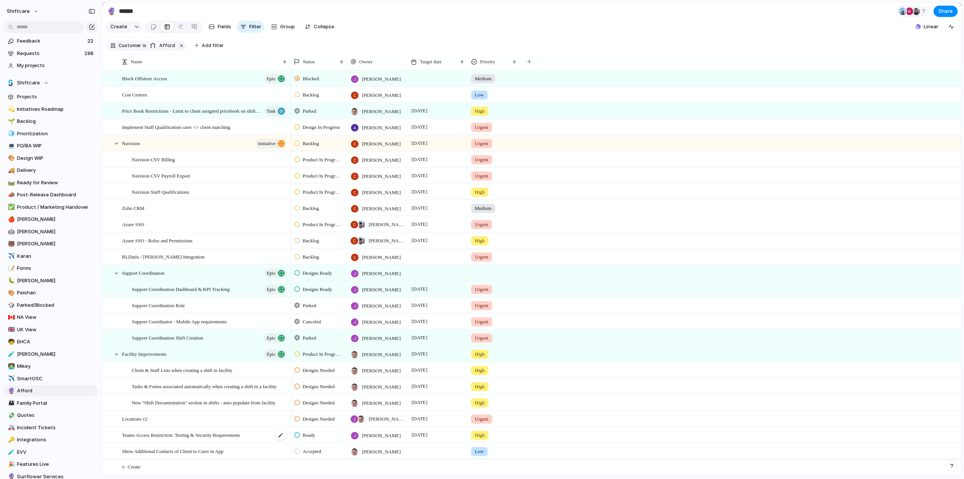
click at [174, 437] on span "Teams Access Restriction: Testing & Security Requirements" at bounding box center [181, 434] width 118 height 9
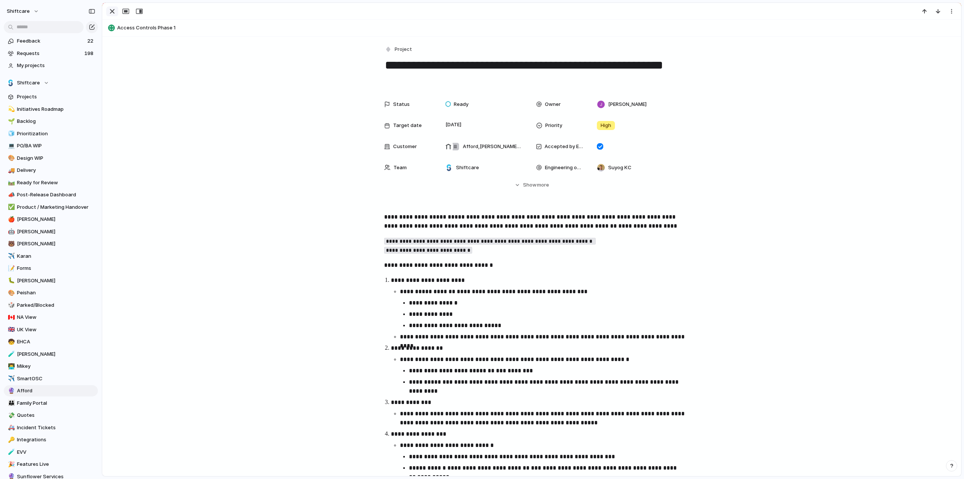
click at [110, 11] on div "button" at bounding box center [112, 11] width 9 height 9
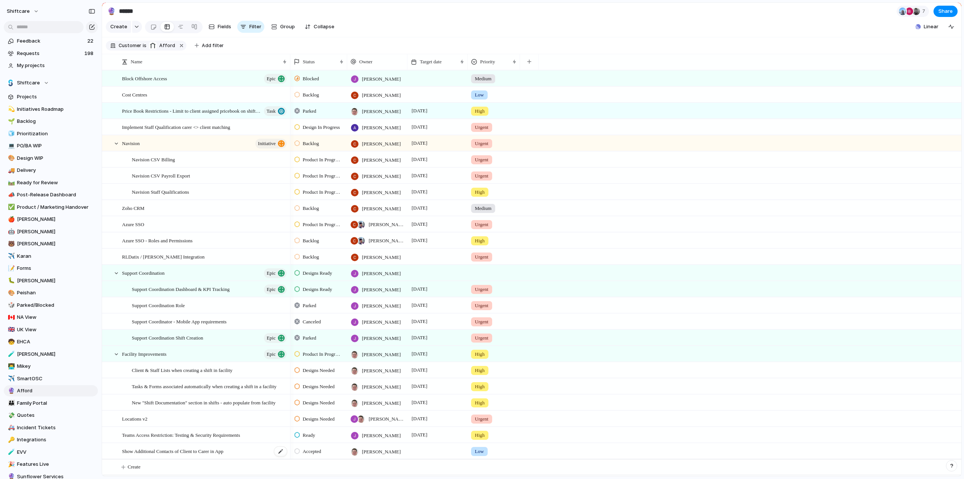
click at [179, 455] on span "Show Additional Contacts of Client to Carer in App" at bounding box center [172, 450] width 101 height 9
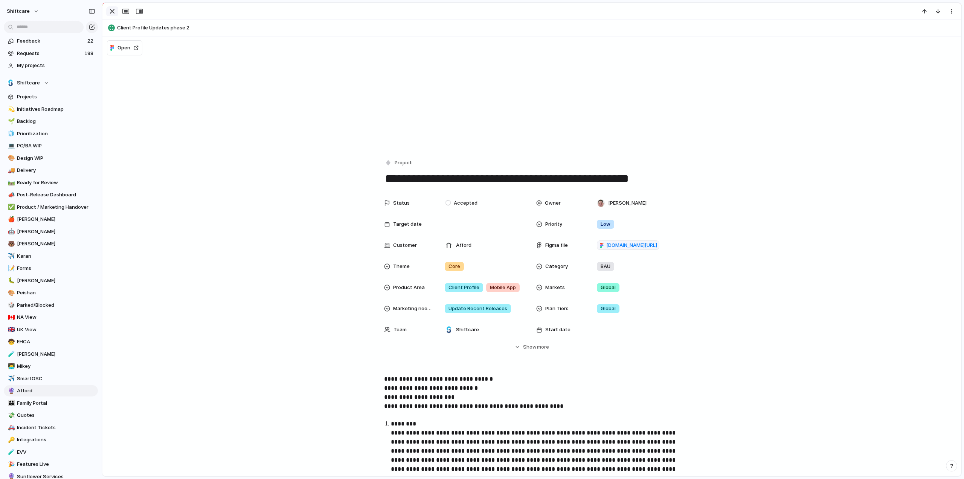
click at [111, 12] on div "button" at bounding box center [112, 11] width 9 height 9
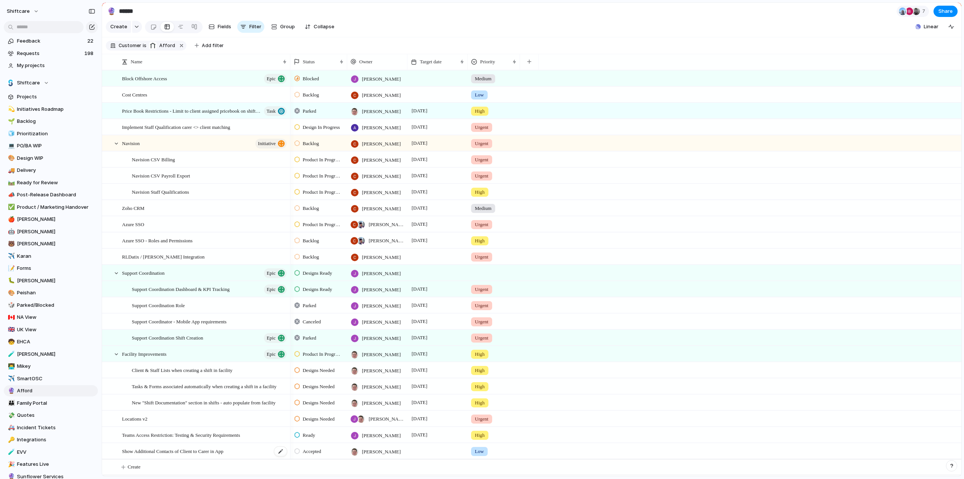
click at [202, 455] on span "Show Additional Contacts of Client to Carer in App" at bounding box center [172, 450] width 101 height 9
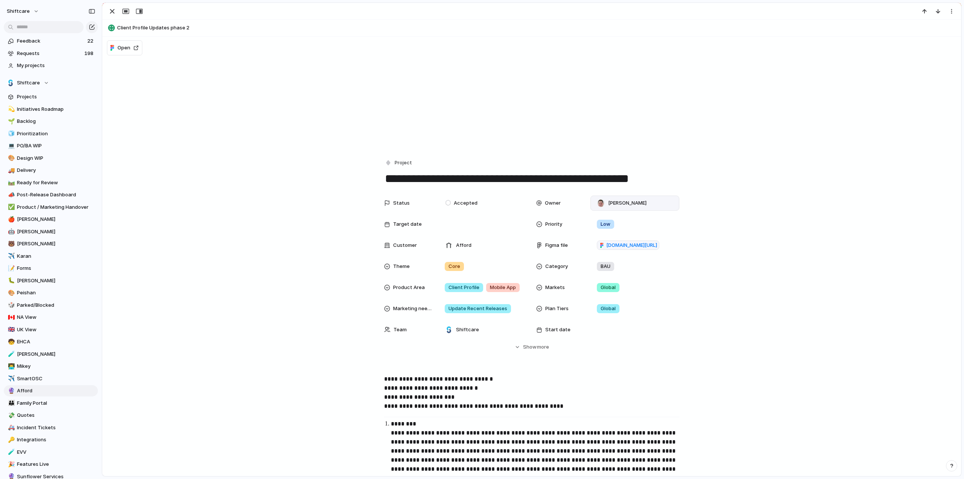
click at [645, 202] on div "[PERSON_NAME]" at bounding box center [635, 203] width 82 height 8
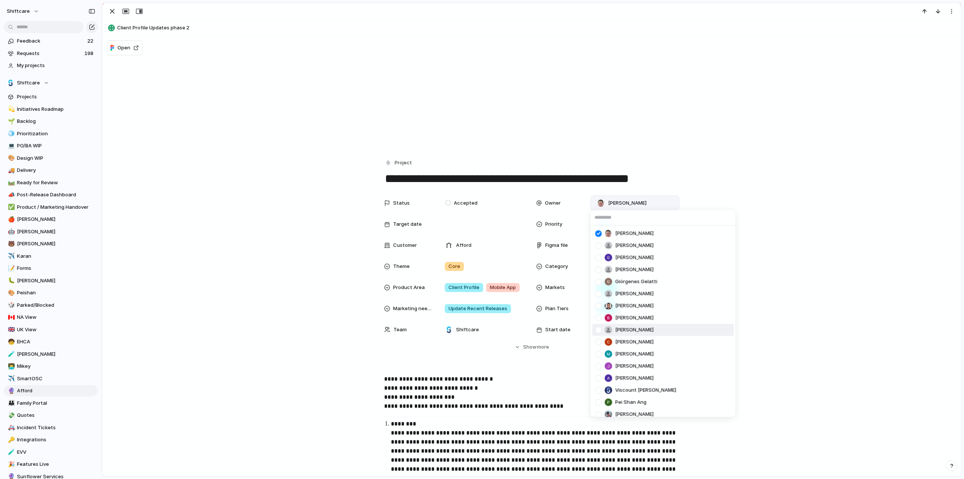
scroll to position [75, 0]
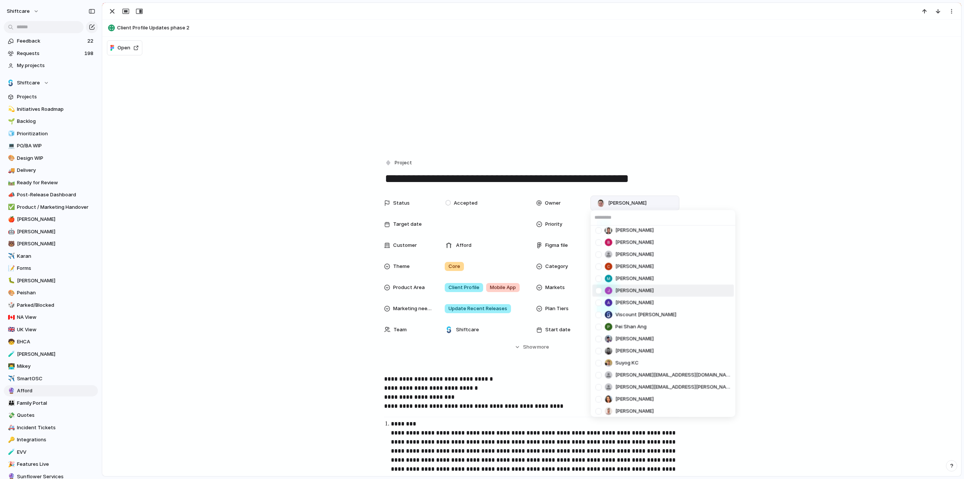
click at [598, 290] on div at bounding box center [598, 290] width 13 height 13
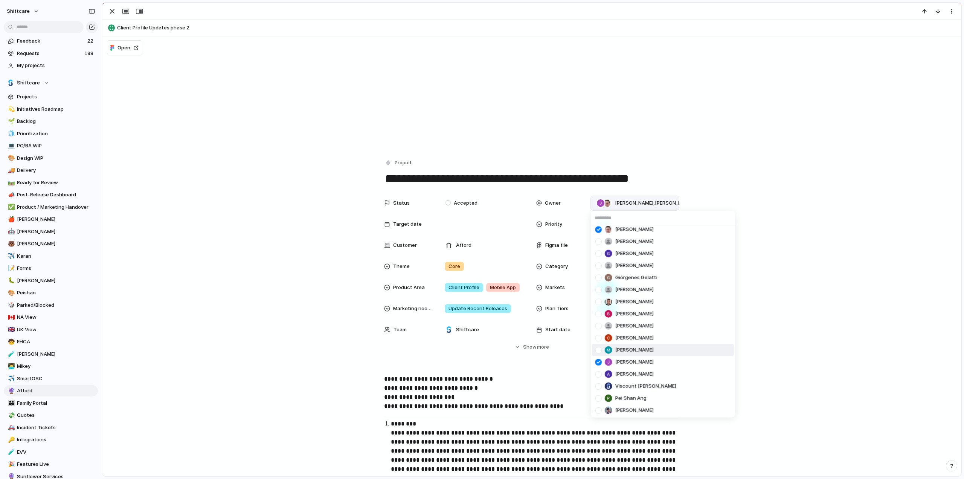
scroll to position [0, 0]
click at [597, 232] on div at bounding box center [598, 233] width 13 height 13
click at [223, 292] on div "[PERSON_NAME] [PERSON_NAME] [PERSON_NAME] He Giórgenes [PERSON_NAME] [PERSON_NA…" at bounding box center [482, 239] width 964 height 479
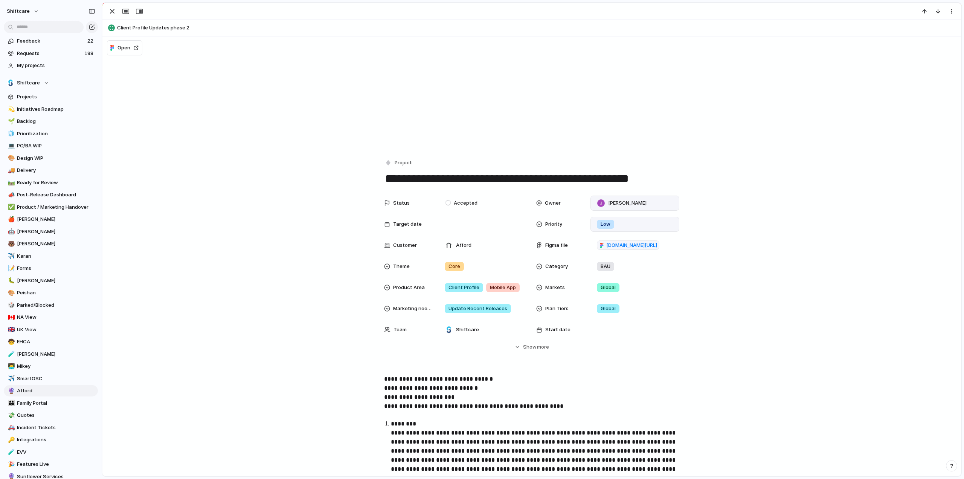
click at [606, 220] on div "Low" at bounding box center [605, 224] width 17 height 9
click at [235, 283] on div "Status Accepted Owner [PERSON_NAME] Target date Priority High Customer Afford F…" at bounding box center [532, 273] width 841 height 155
click at [460, 204] on span "Accepted" at bounding box center [466, 203] width 24 height 8
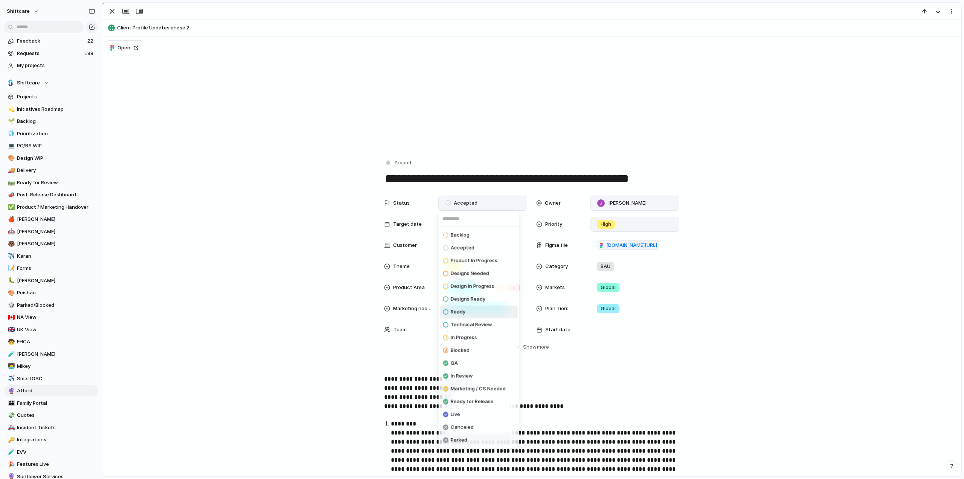
click at [460, 311] on span "Ready" at bounding box center [458, 312] width 15 height 8
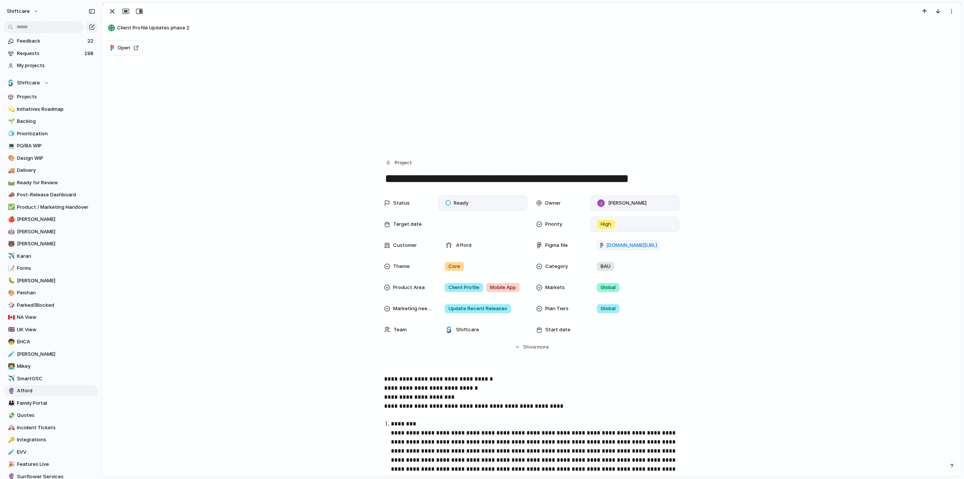
click at [291, 308] on div "Status Ready Owner [PERSON_NAME] Target date Priority High Customer Afford Figm…" at bounding box center [532, 273] width 841 height 155
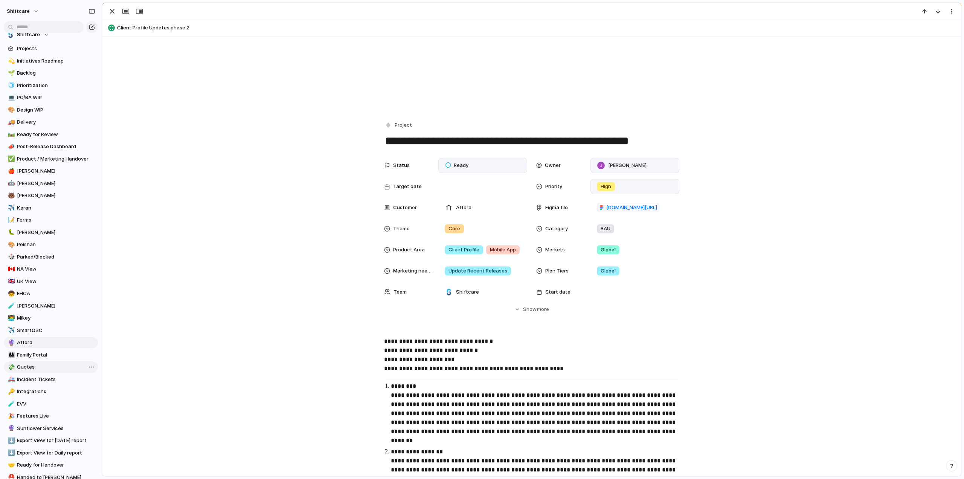
scroll to position [75, 0]
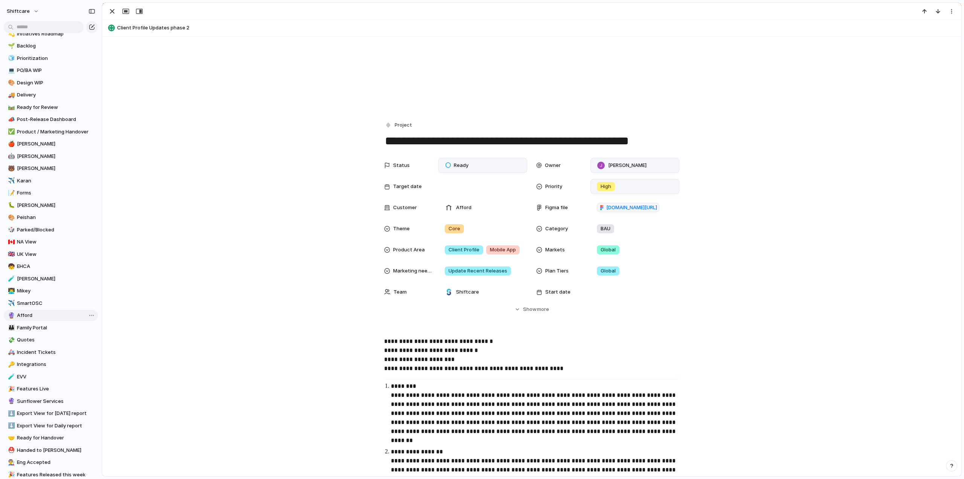
click at [28, 315] on span "Afford" at bounding box center [56, 316] width 78 height 8
